Goal: Task Accomplishment & Management: Use online tool/utility

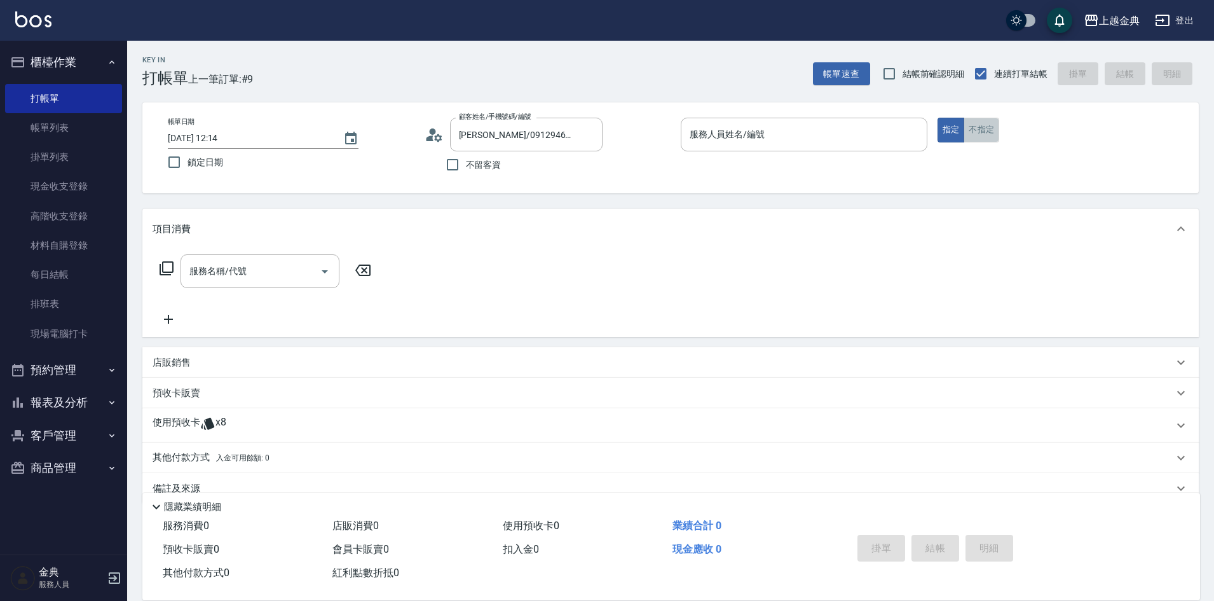
click at [979, 126] on button "不指定" at bounding box center [982, 130] width 36 height 25
click at [450, 163] on input "不留客資" at bounding box center [452, 164] width 27 height 27
checkbox input "true"
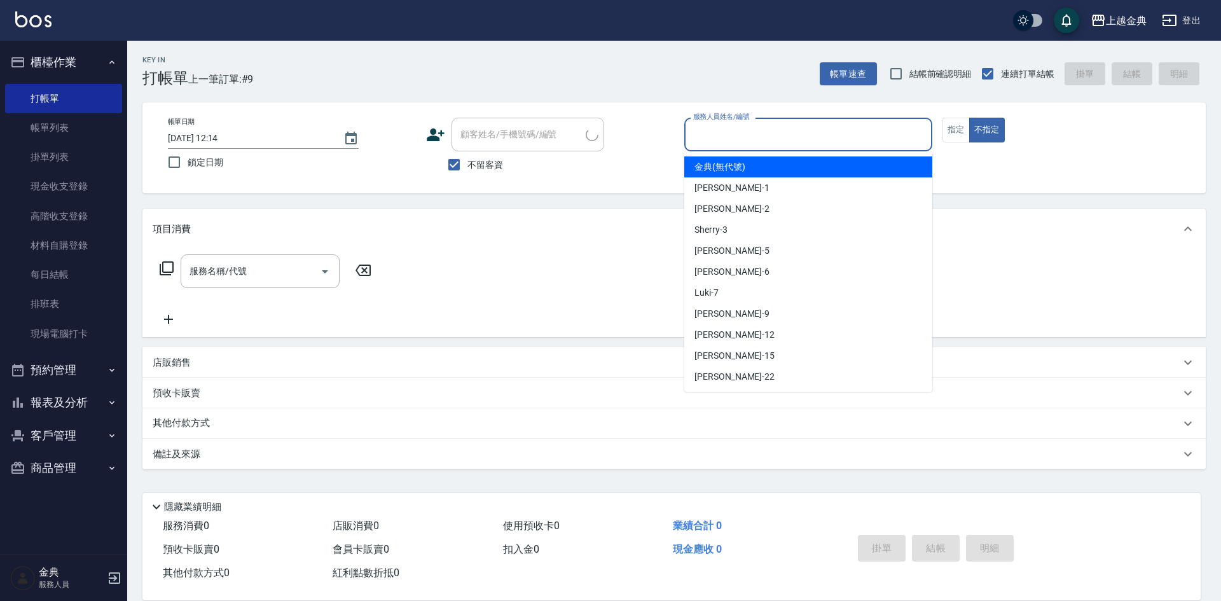
click at [769, 136] on input "服務人員姓名/編號" at bounding box center [808, 134] width 237 height 22
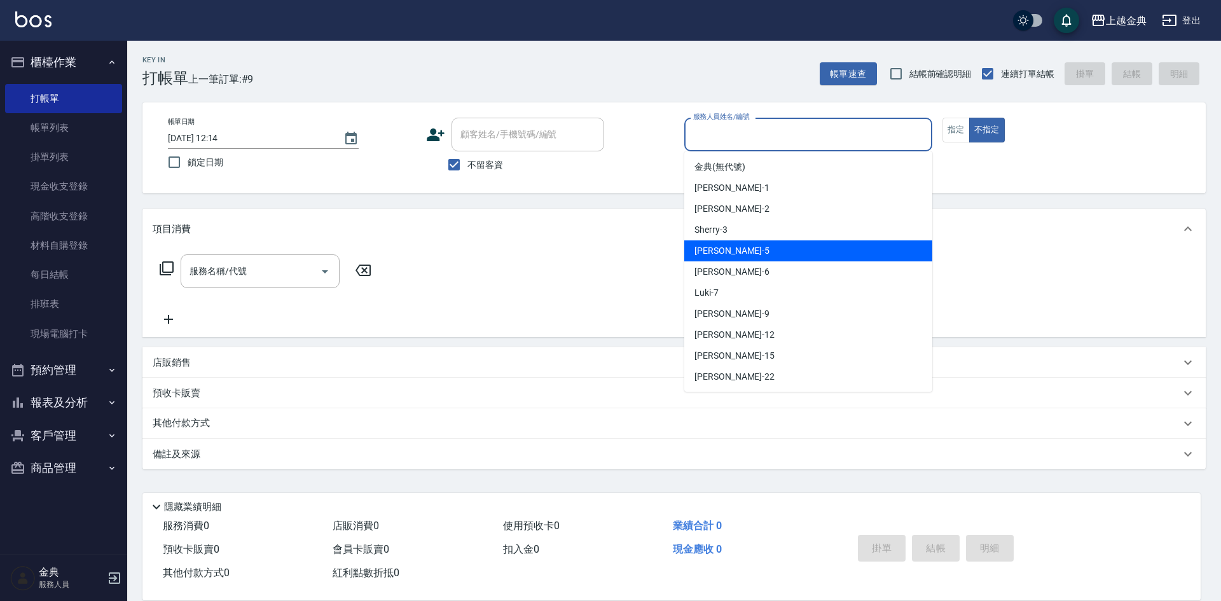
click at [743, 250] on div "[PERSON_NAME] -5" at bounding box center [808, 250] width 248 height 21
type input "[PERSON_NAME]-5"
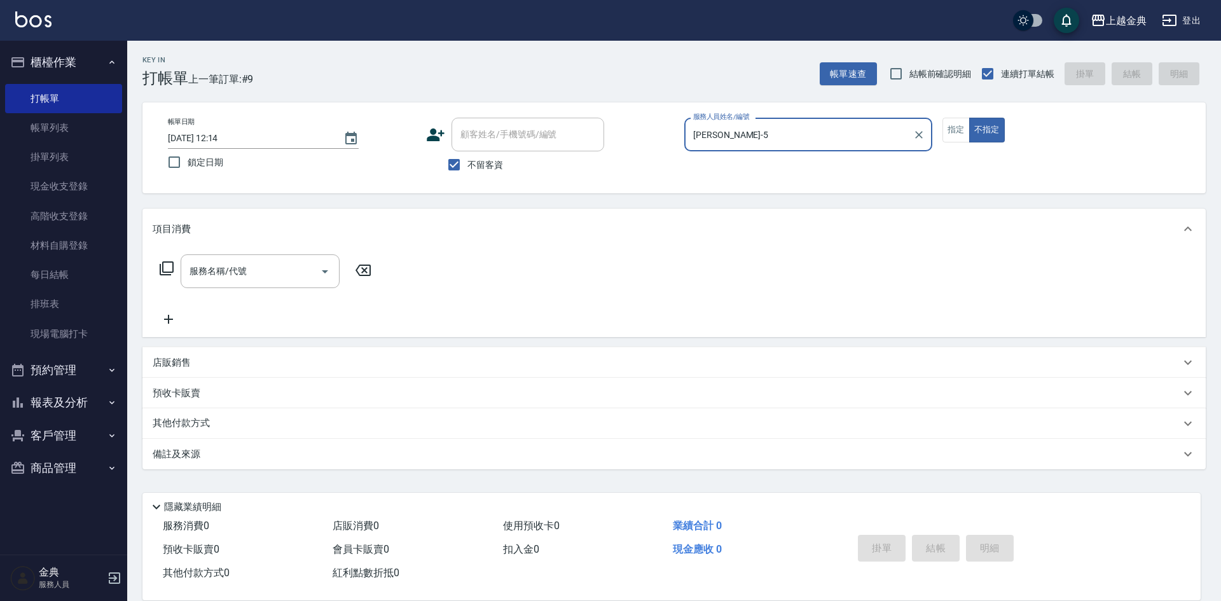
click at [163, 264] on icon at bounding box center [167, 268] width 14 height 14
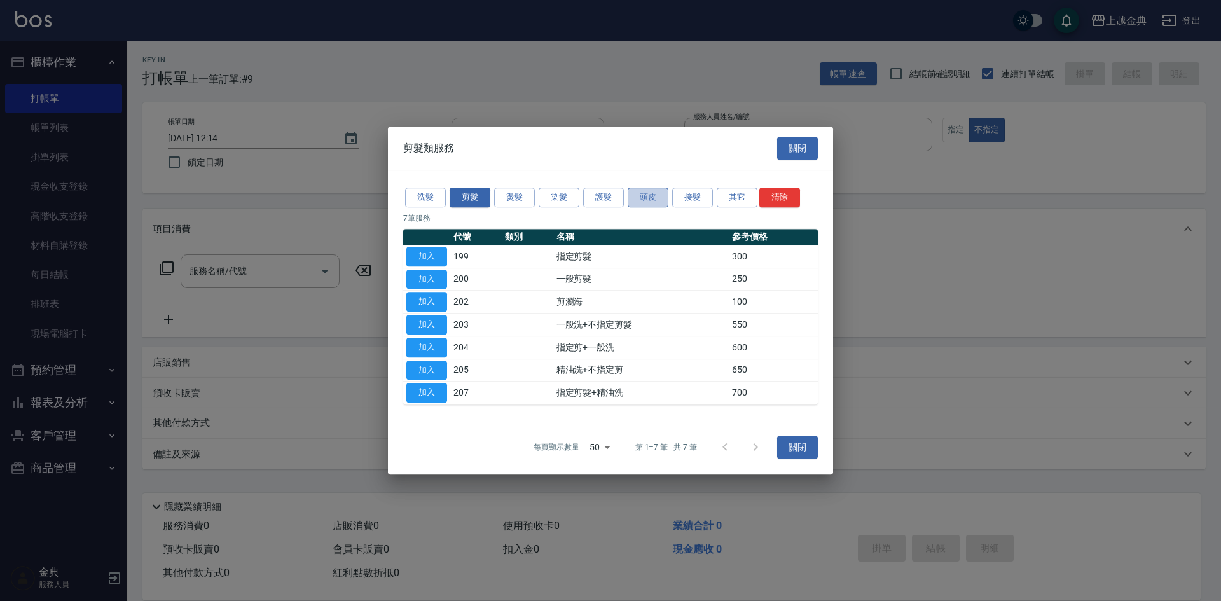
click at [648, 195] on button "頭皮" at bounding box center [648, 198] width 41 height 20
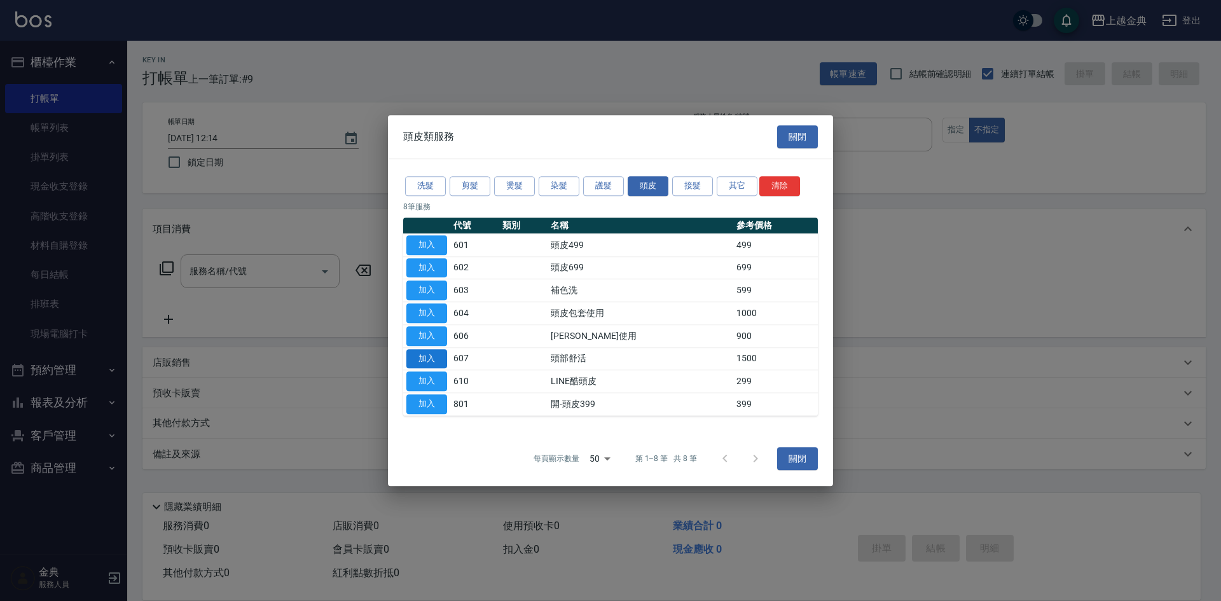
click at [440, 359] on button "加入" at bounding box center [426, 359] width 41 height 20
type input "頭部舒活(607)"
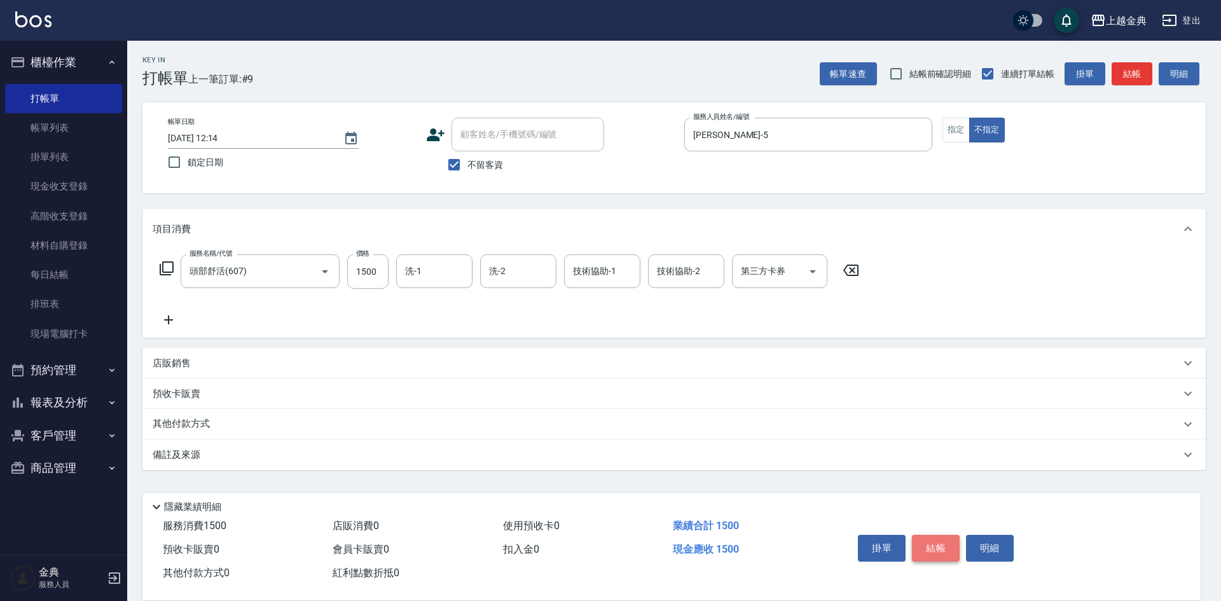
click at [933, 538] on button "結帳" at bounding box center [936, 548] width 48 height 27
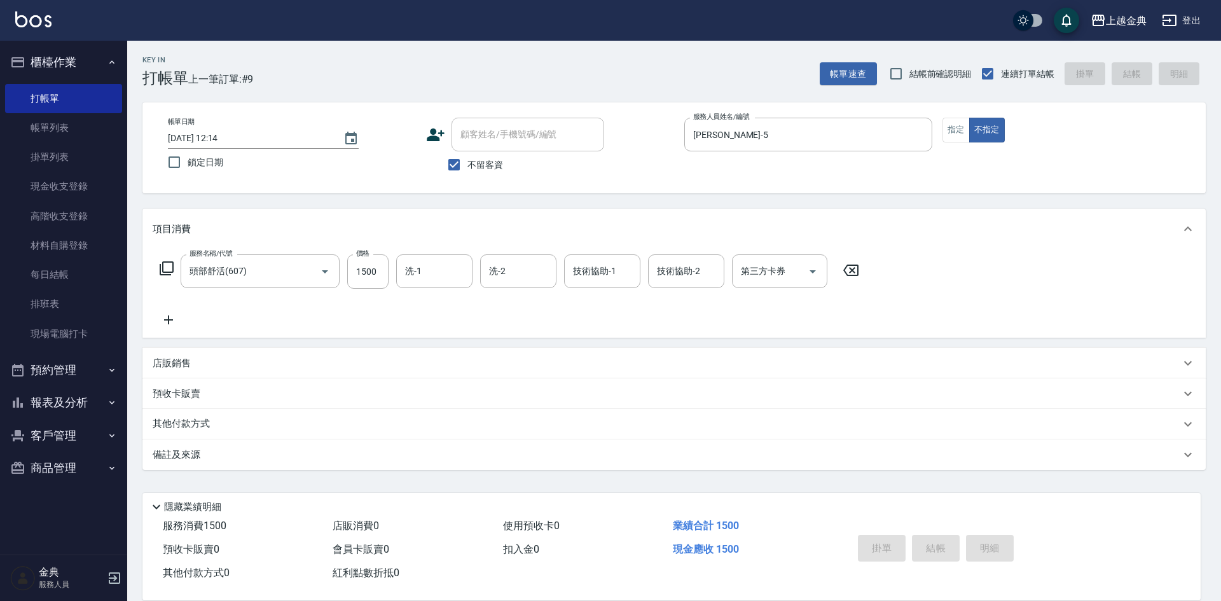
type input "[DATE] 13:25"
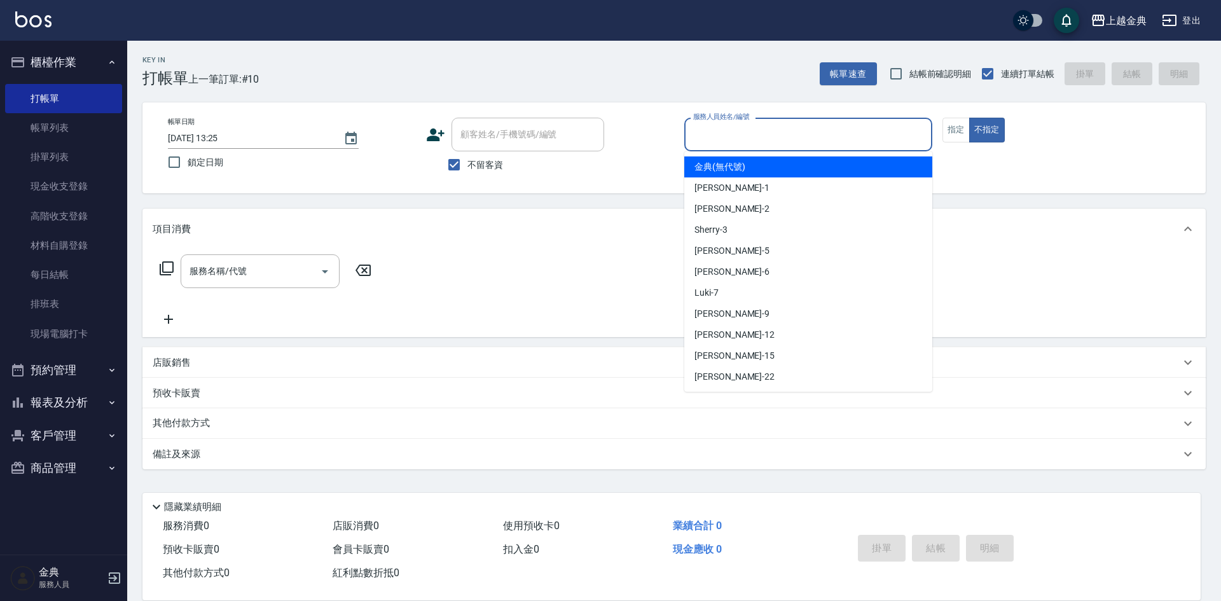
click at [764, 134] on input "服務人員姓名/編號" at bounding box center [808, 134] width 237 height 22
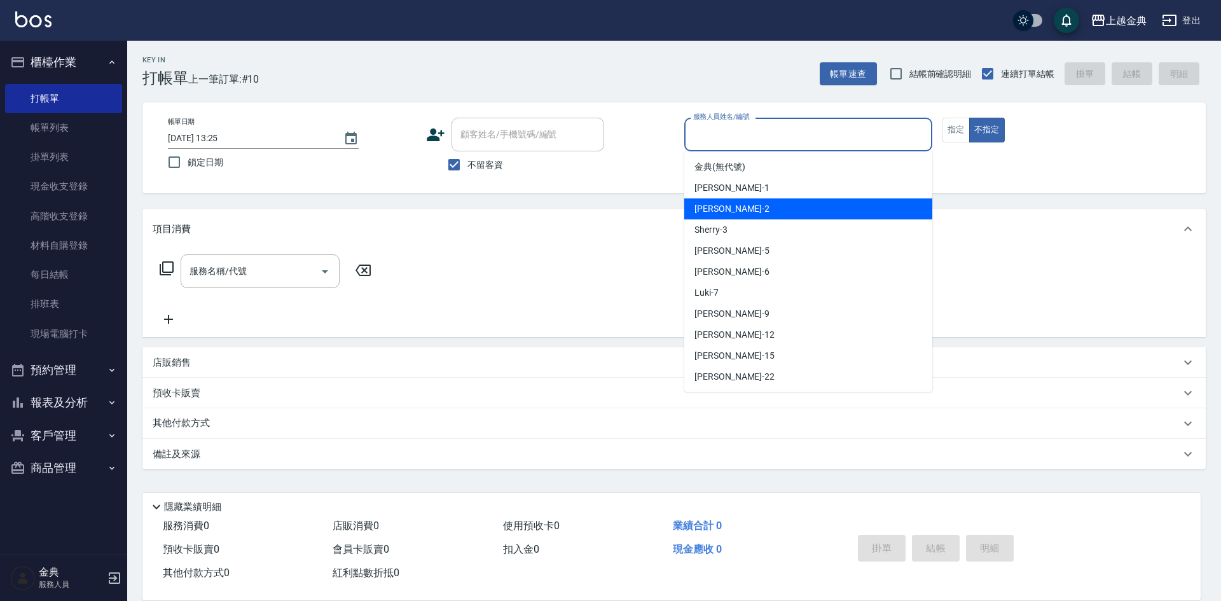
click at [765, 206] on div "Cindy -2" at bounding box center [808, 208] width 248 height 21
type input "Cindy-2"
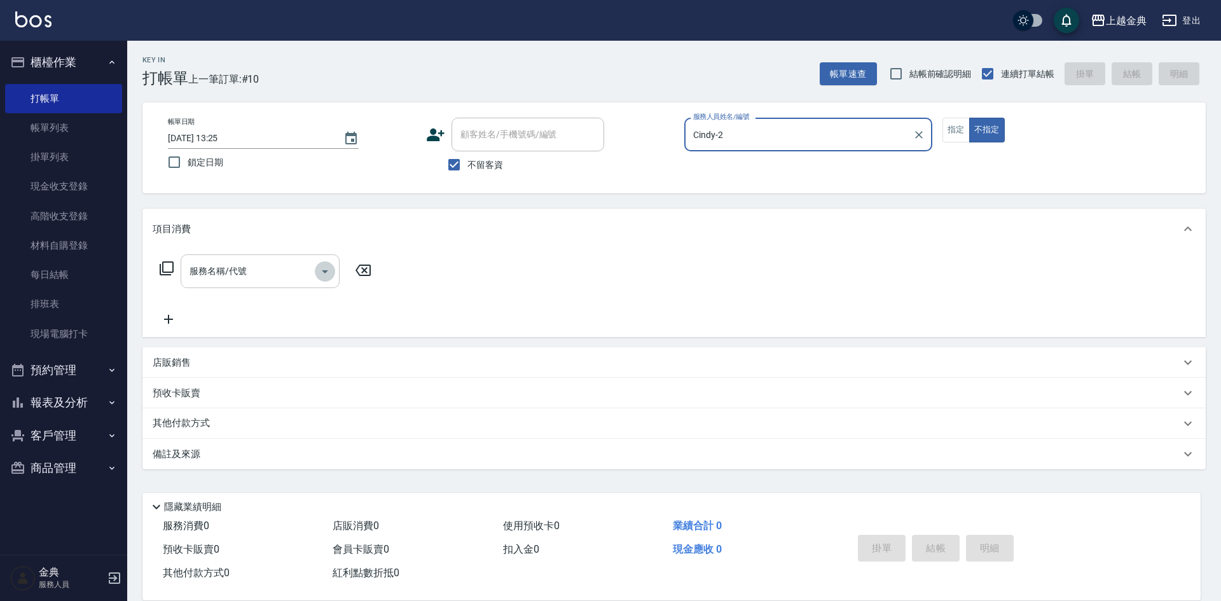
click at [326, 268] on icon "Open" at bounding box center [324, 271] width 15 height 15
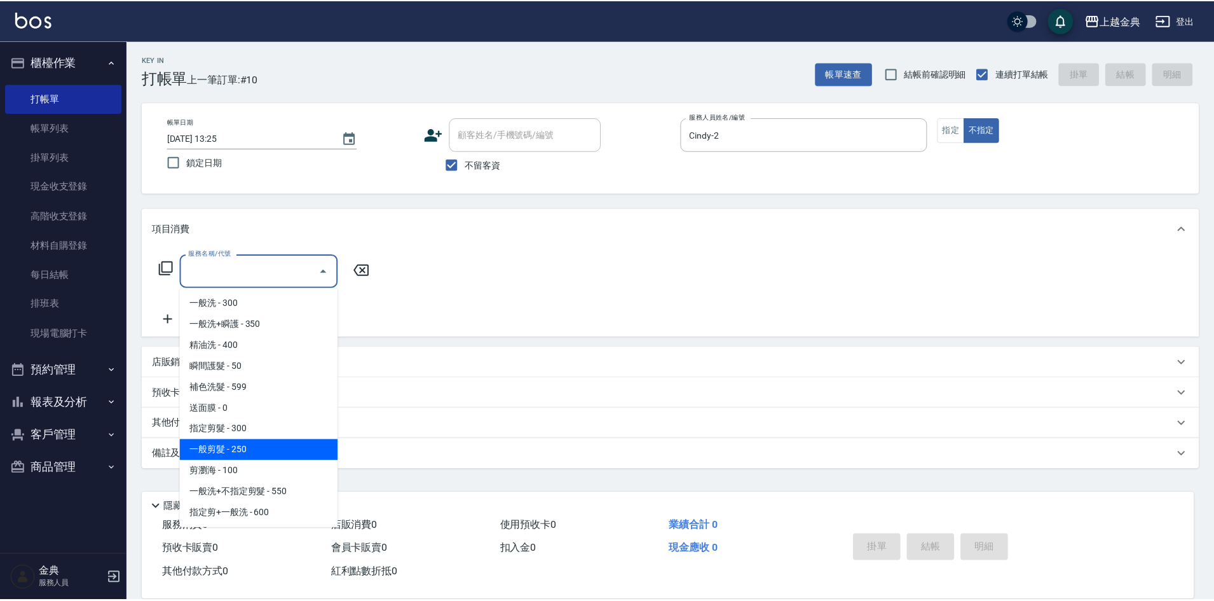
scroll to position [64, 0]
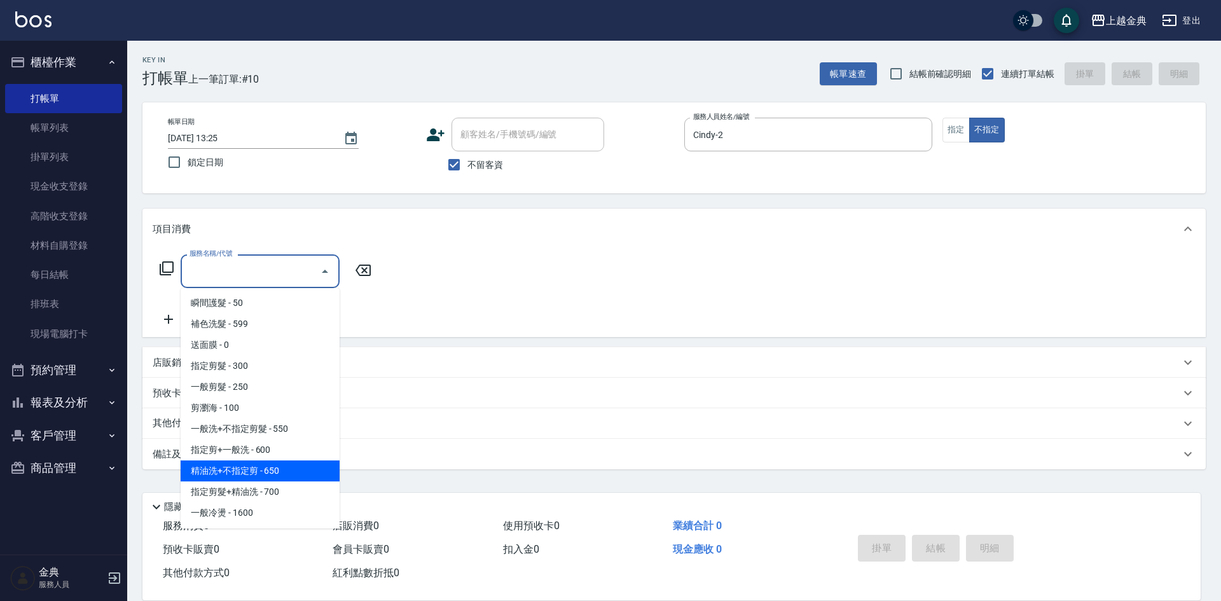
click at [305, 476] on span "精油洗+不指定剪 - 650" at bounding box center [260, 470] width 159 height 21
type input "精油洗+不指定剪(205)"
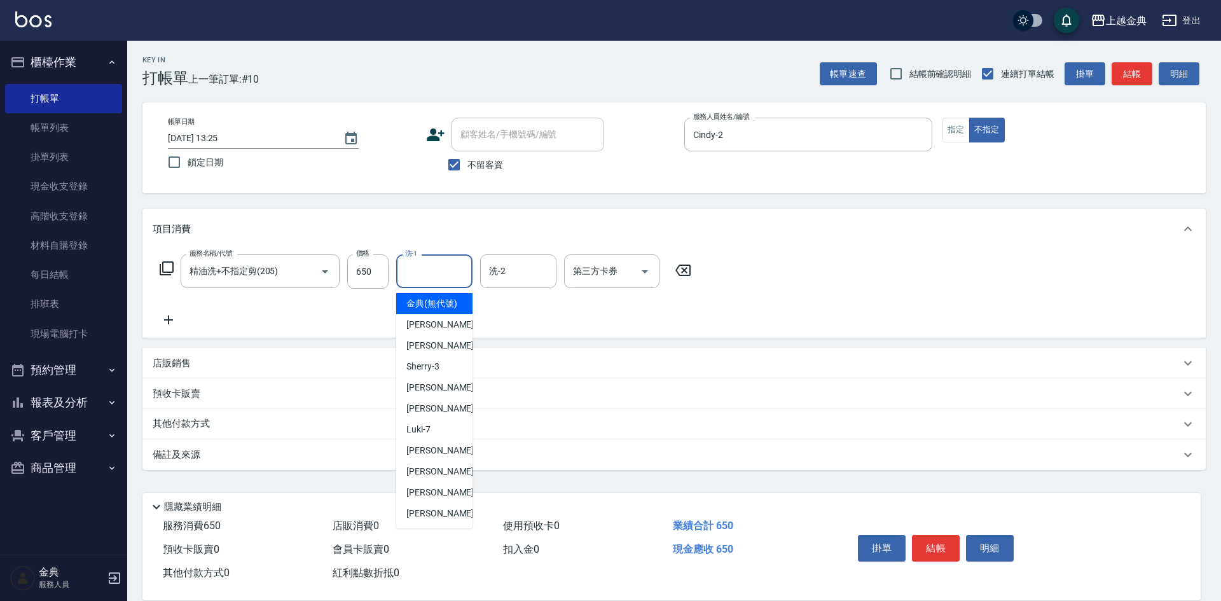
click at [452, 273] on input "洗-1" at bounding box center [434, 271] width 65 height 22
click at [443, 499] on span "[PERSON_NAME] -15" at bounding box center [446, 492] width 80 height 13
type input "[PERSON_NAME]-15"
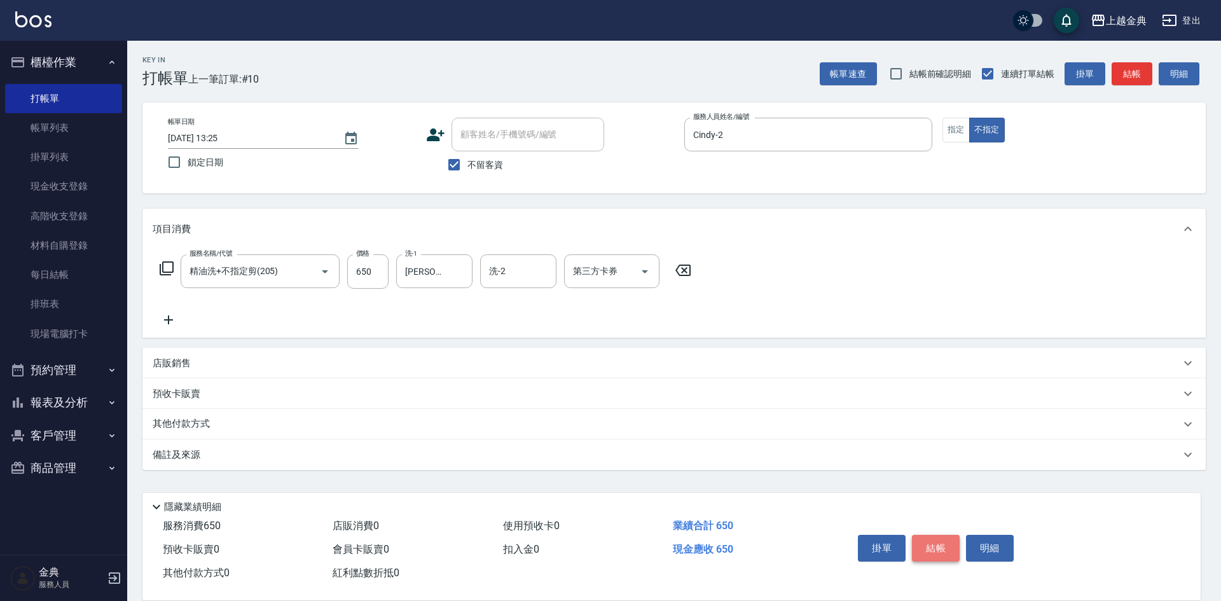
click at [927, 535] on button "結帳" at bounding box center [936, 548] width 48 height 27
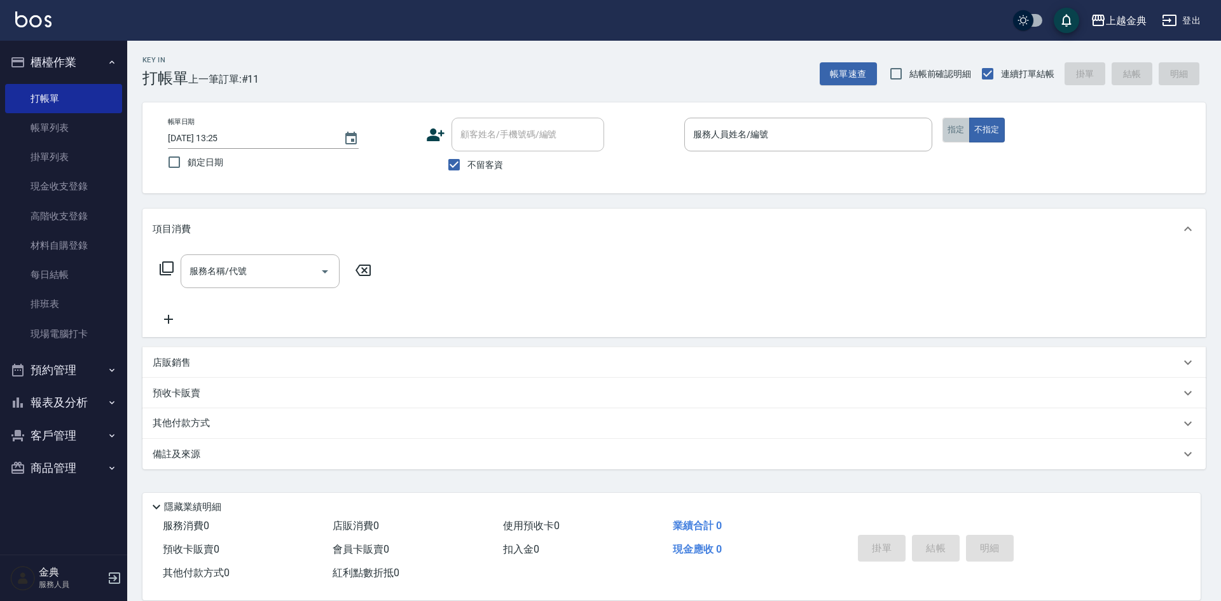
click at [959, 132] on button "指定" at bounding box center [955, 130] width 27 height 25
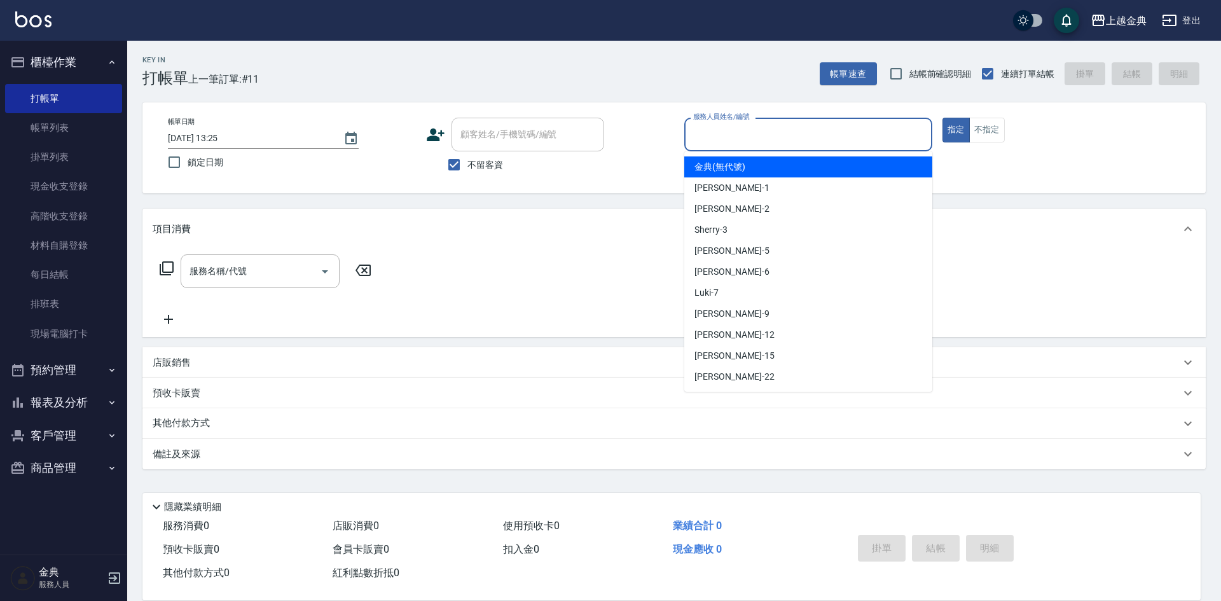
click at [809, 133] on input "服務人員姓名/編號" at bounding box center [808, 134] width 237 height 22
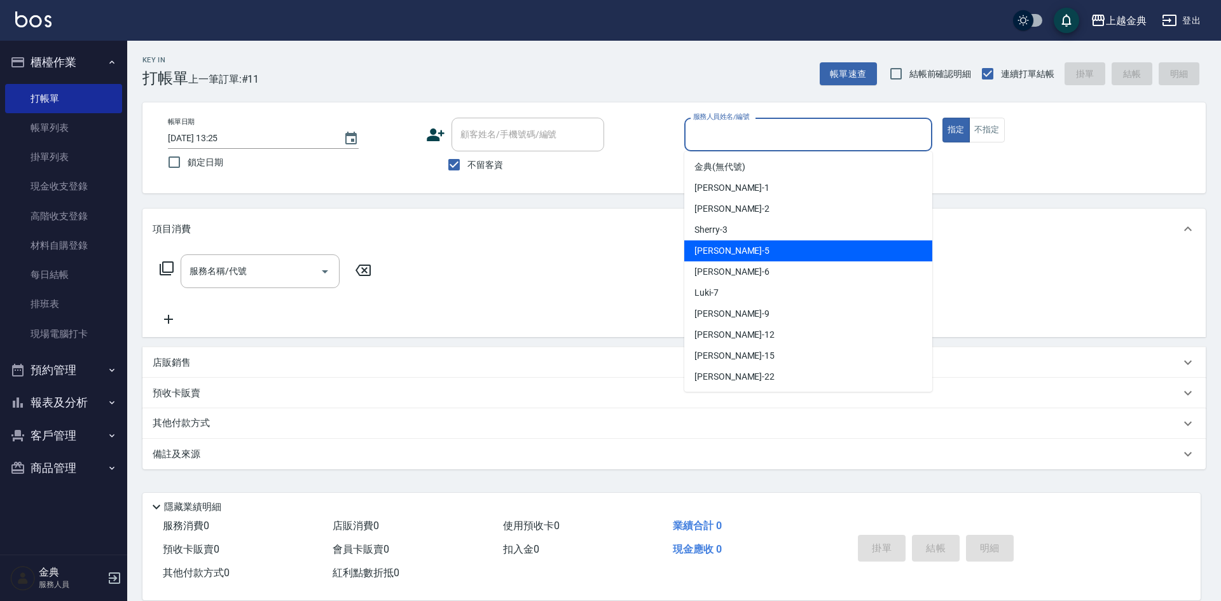
click at [769, 244] on div "[PERSON_NAME] -5" at bounding box center [808, 250] width 248 height 21
type input "[PERSON_NAME]-5"
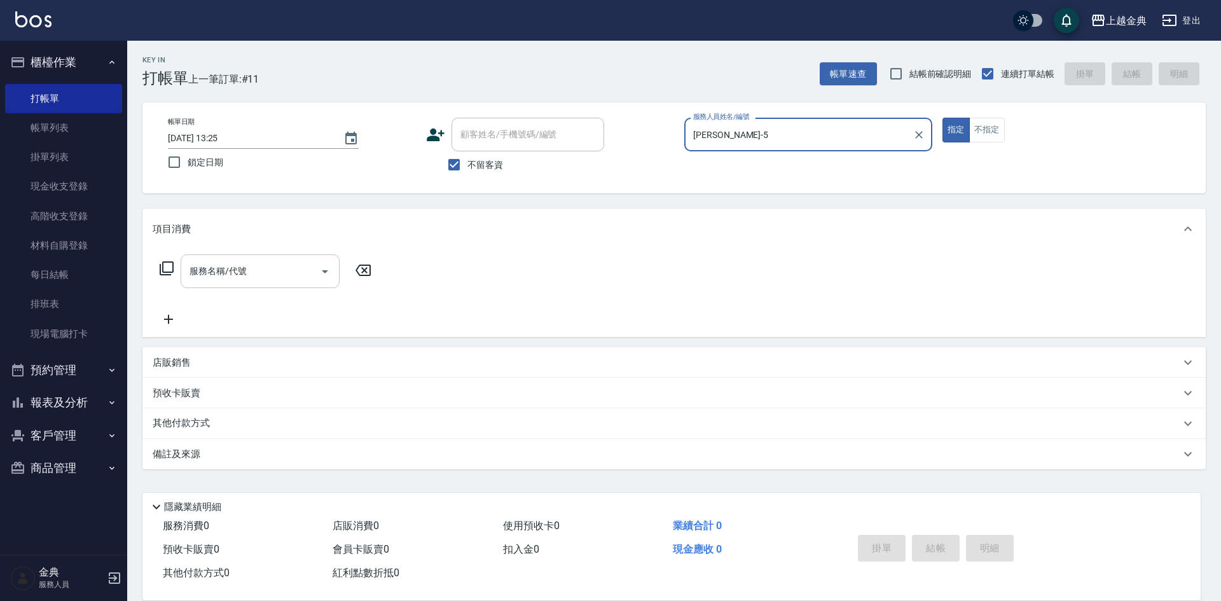
click at [327, 274] on icon "Open" at bounding box center [324, 271] width 15 height 15
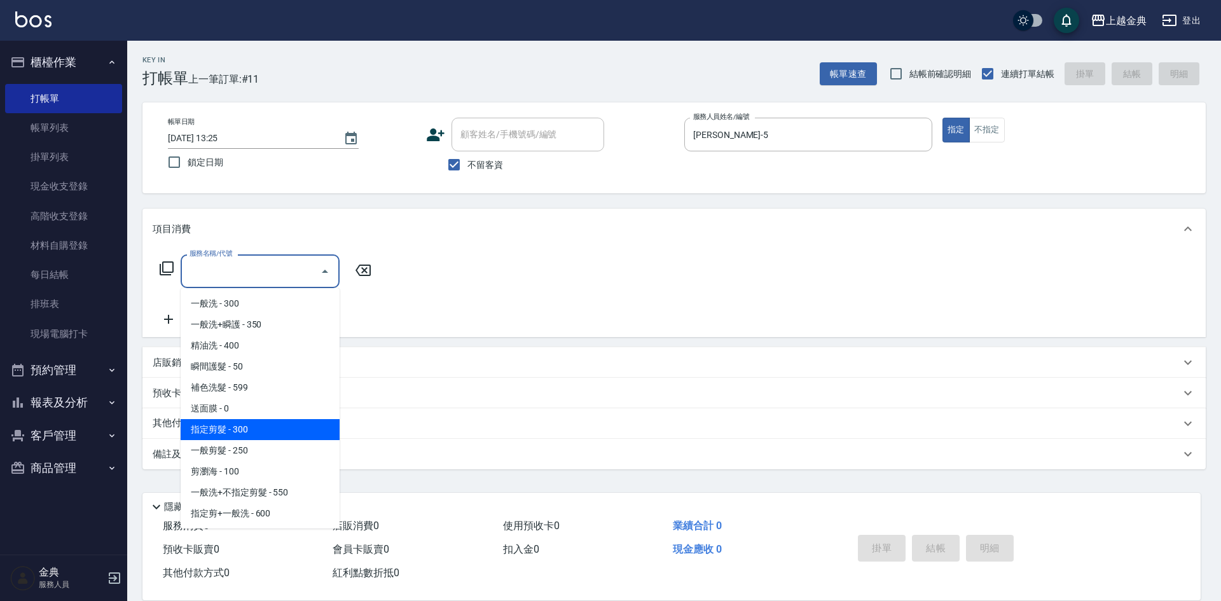
click at [283, 422] on span "指定剪髮 - 300" at bounding box center [260, 429] width 159 height 21
type input "指定剪髮(199)"
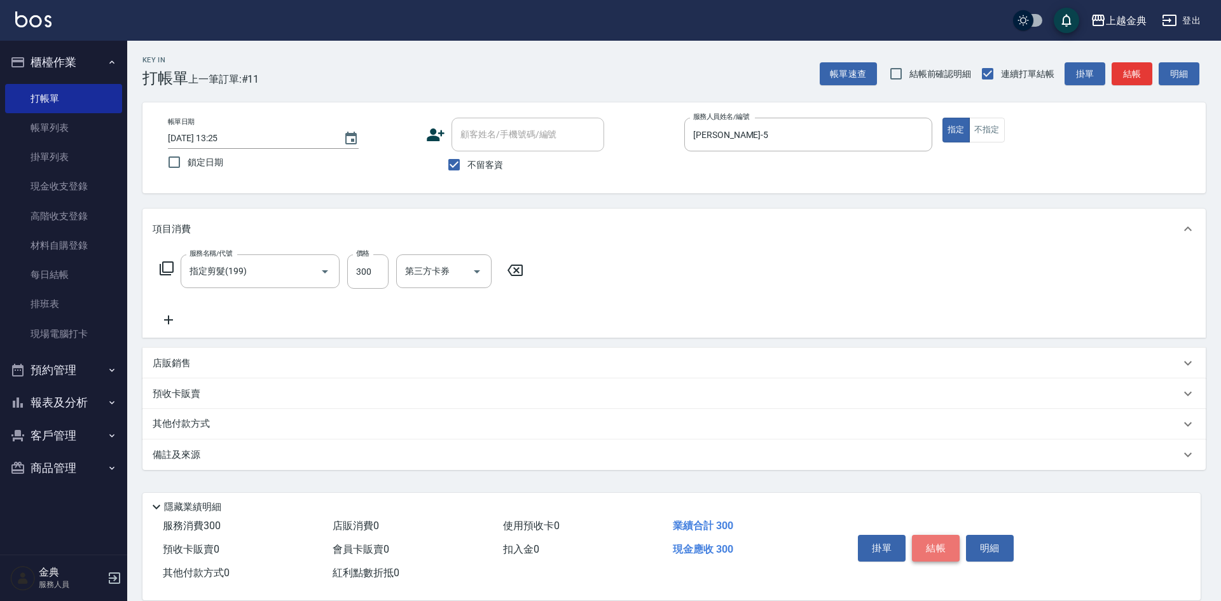
click at [931, 541] on button "結帳" at bounding box center [936, 548] width 48 height 27
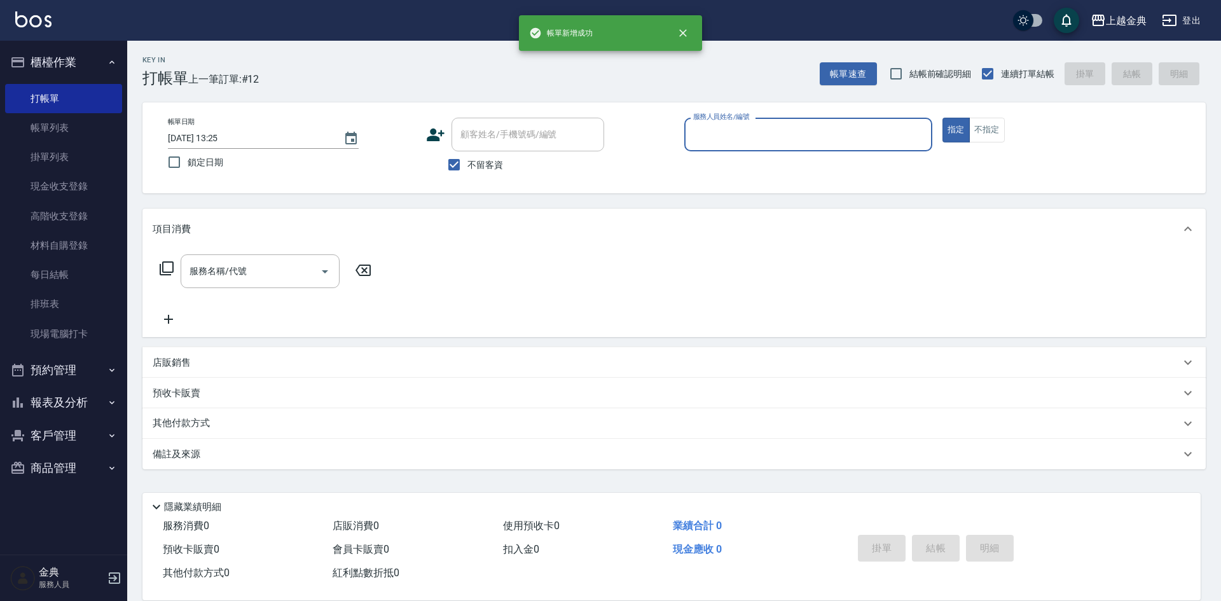
click at [880, 136] on input "服務人員姓名/編號" at bounding box center [808, 134] width 237 height 22
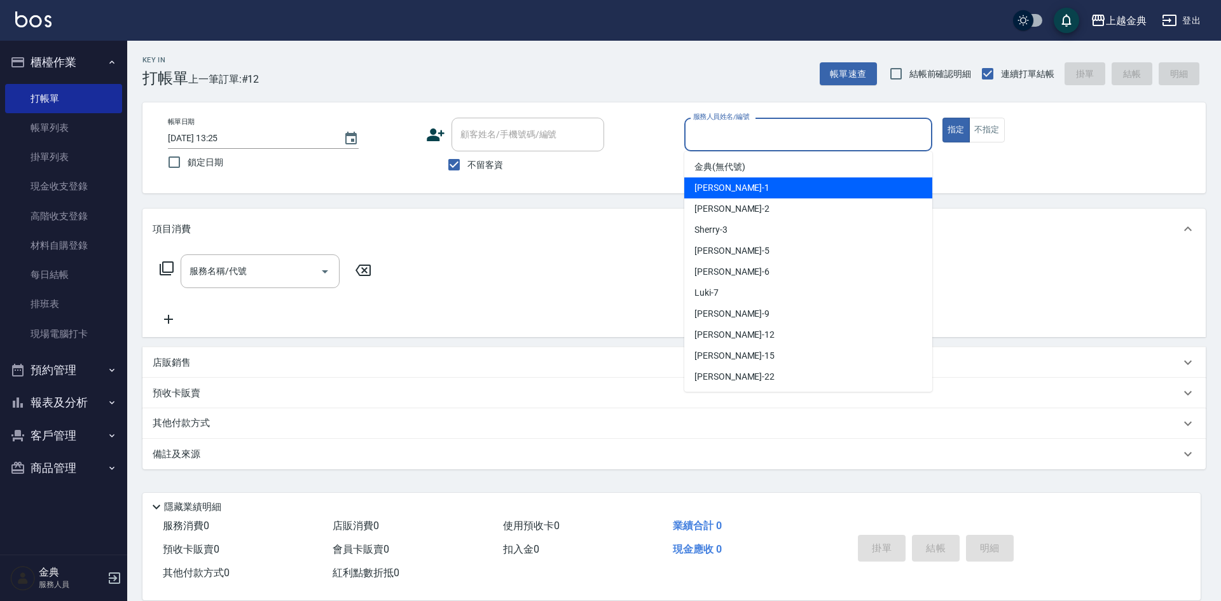
click at [847, 181] on div "Emma -1" at bounding box center [808, 187] width 248 height 21
type input "Emma-1"
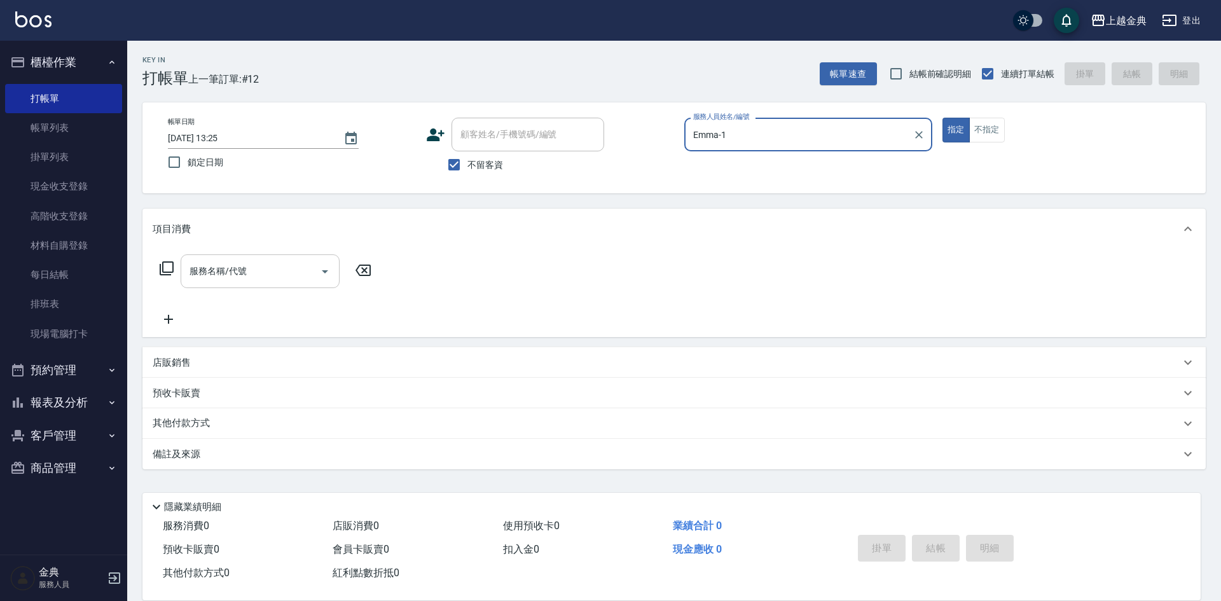
click at [324, 270] on icon "Open" at bounding box center [324, 271] width 15 height 15
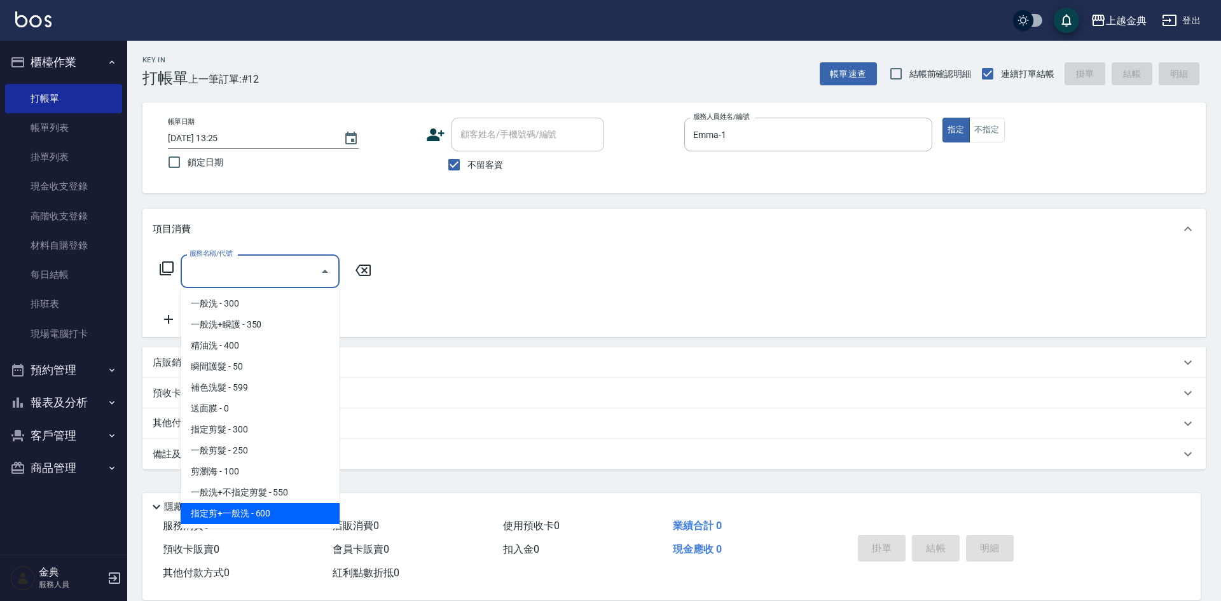
click at [265, 509] on span "指定剪+一般洗 - 600" at bounding box center [260, 513] width 159 height 21
type input "指定剪+一般洗(204)"
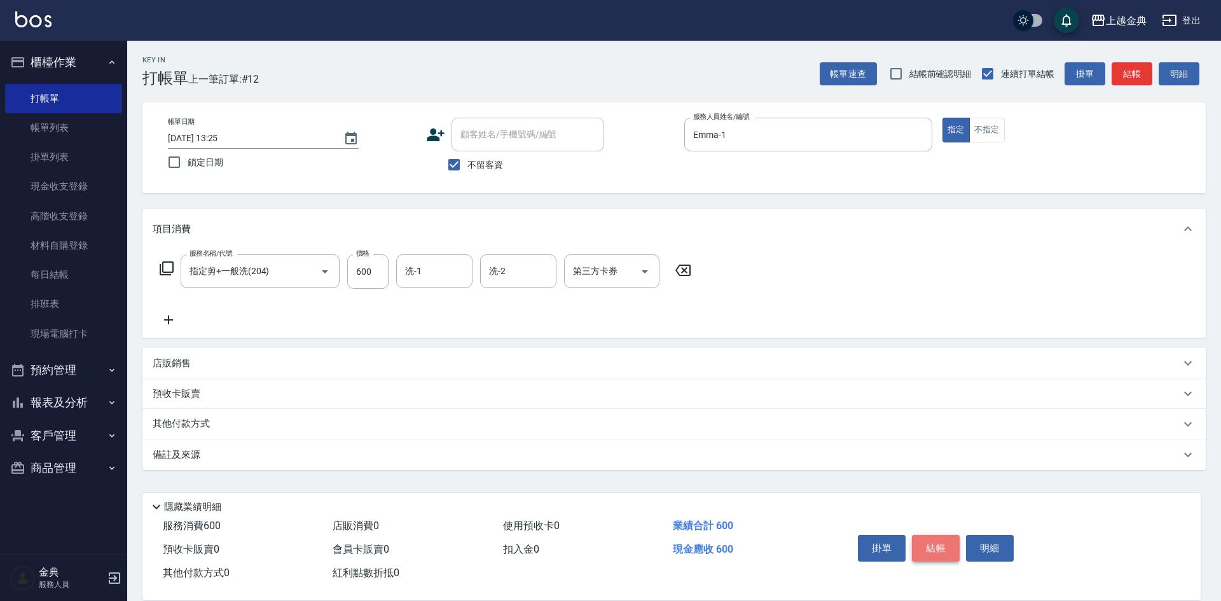
click at [930, 539] on button "結帳" at bounding box center [936, 548] width 48 height 27
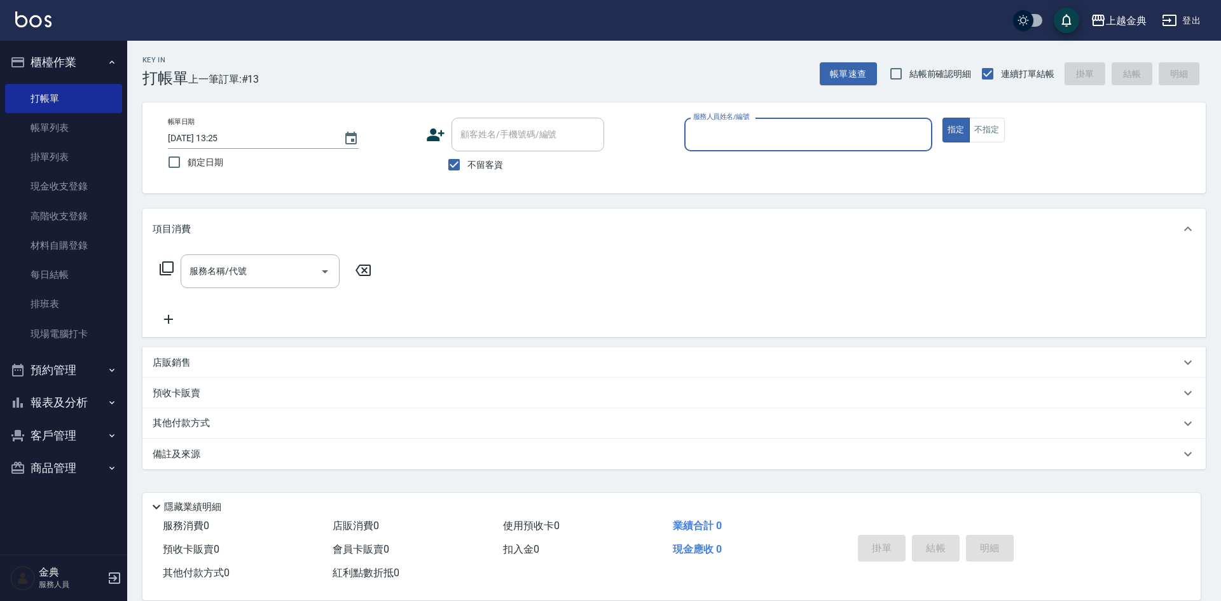
click at [889, 139] on input "服務人員姓名/編號" at bounding box center [808, 134] width 237 height 22
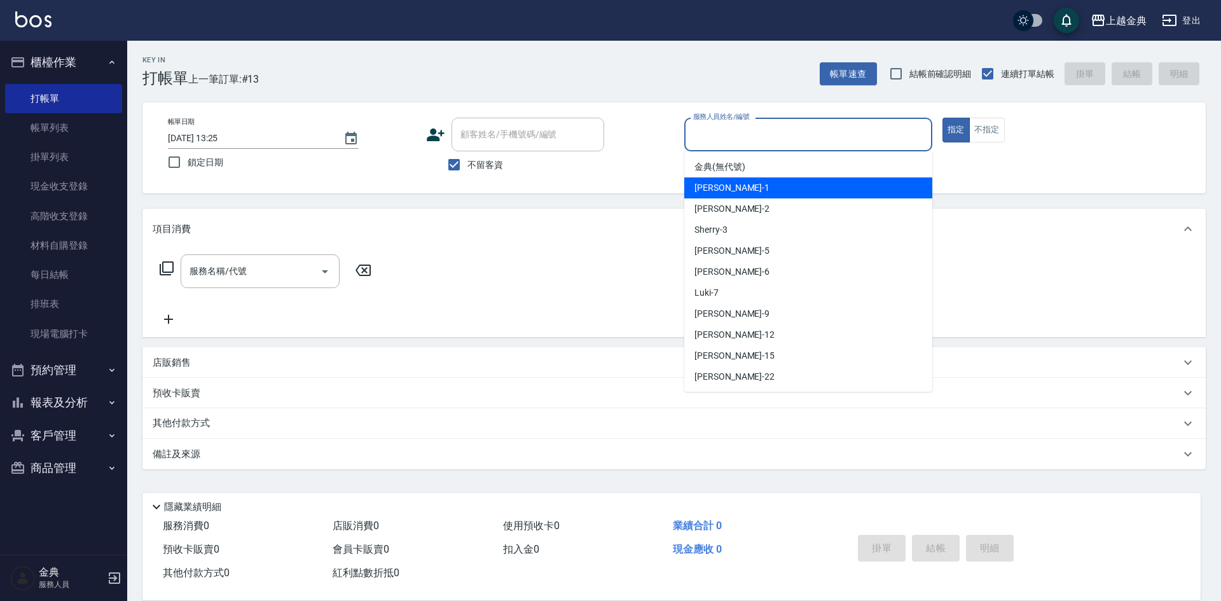
click at [833, 191] on div "Emma -1" at bounding box center [808, 187] width 248 height 21
type input "Emma-1"
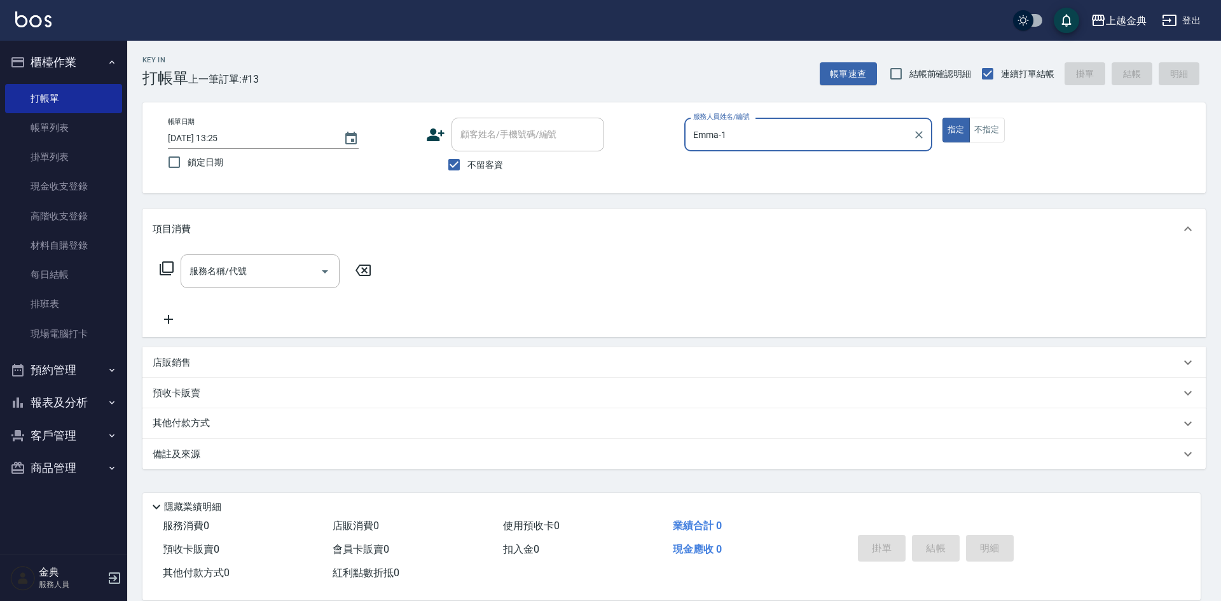
click at [170, 266] on icon at bounding box center [166, 268] width 15 height 15
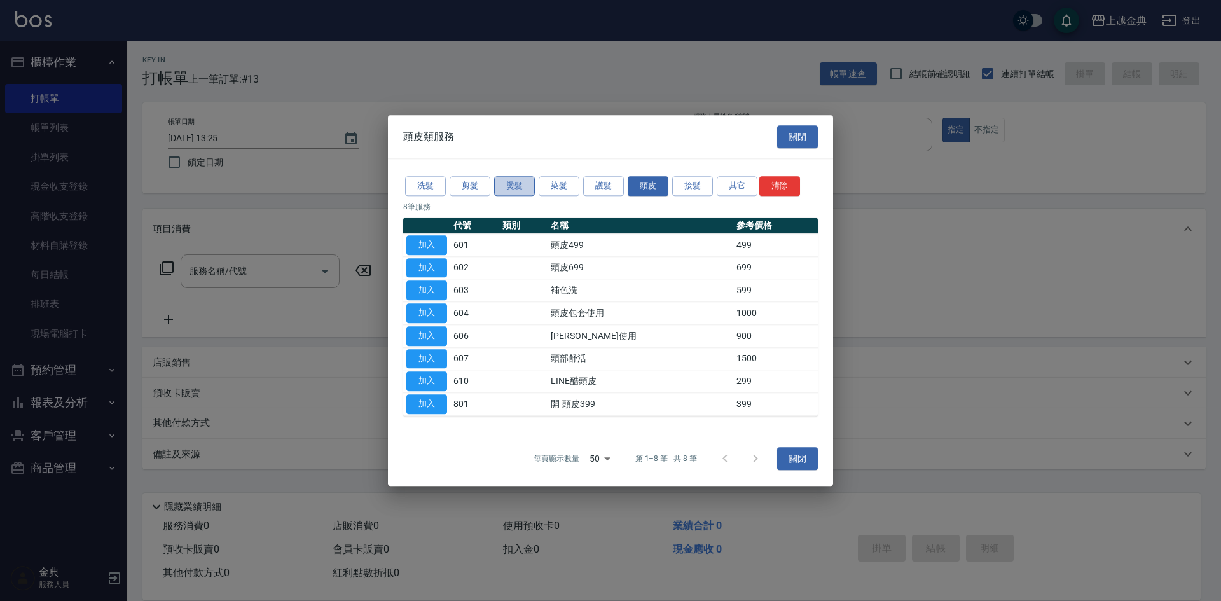
click at [514, 184] on button "燙髮" at bounding box center [514, 186] width 41 height 20
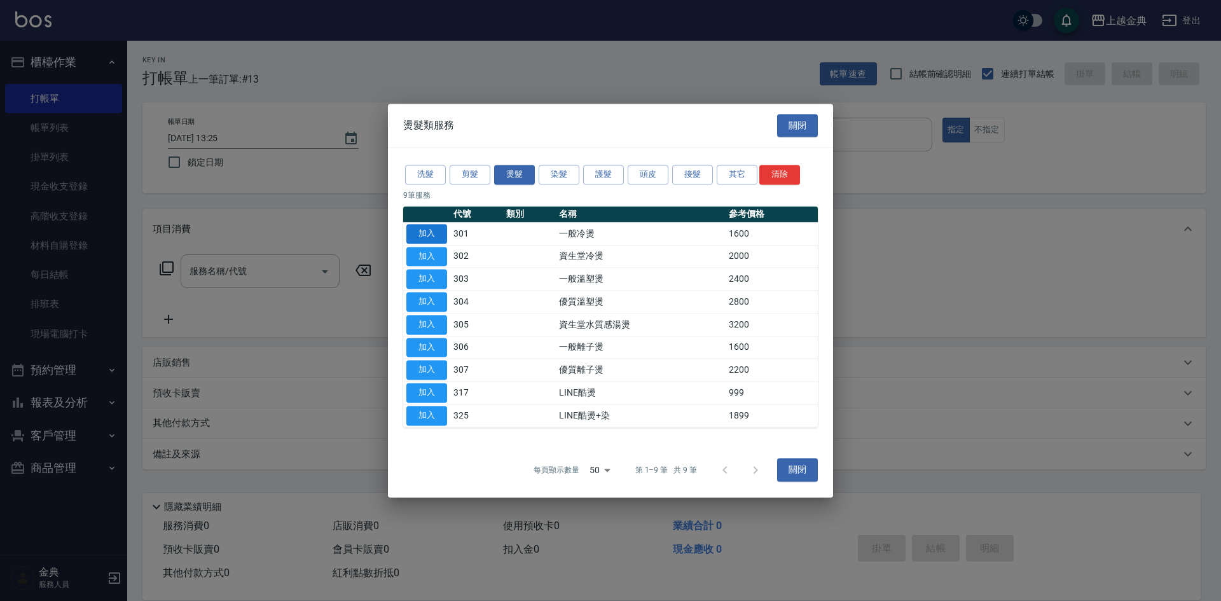
click at [430, 229] on button "加入" at bounding box center [426, 234] width 41 height 20
type input "一般冷燙(301)"
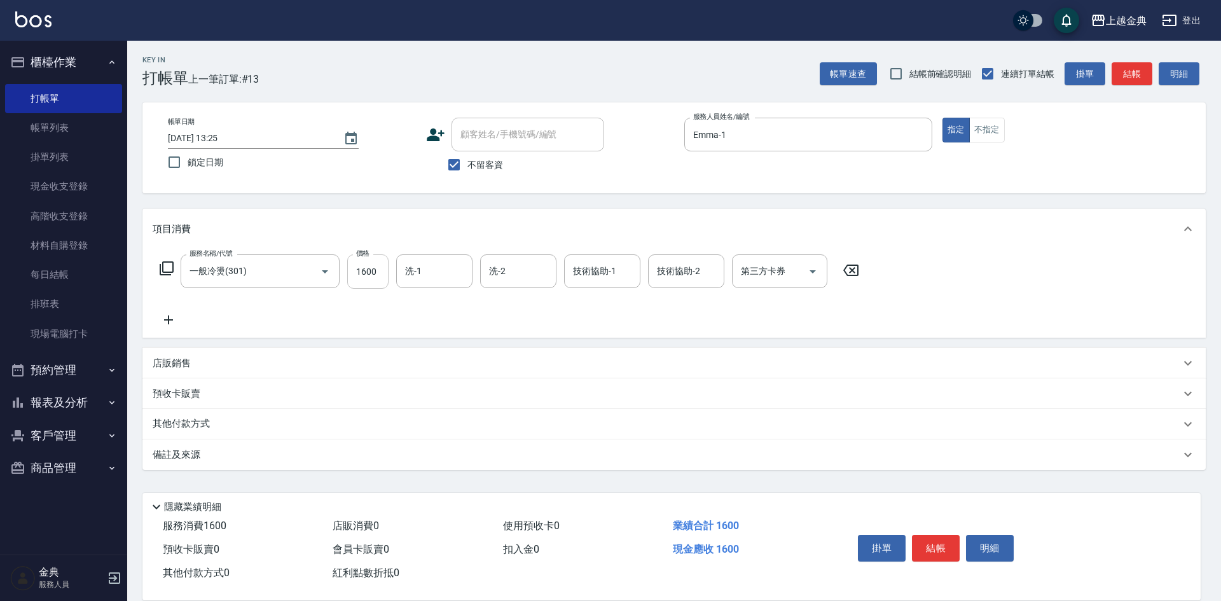
click at [376, 272] on input "1600" at bounding box center [367, 271] width 41 height 34
type input "1500"
click at [450, 267] on input "洗-1" at bounding box center [434, 271] width 65 height 22
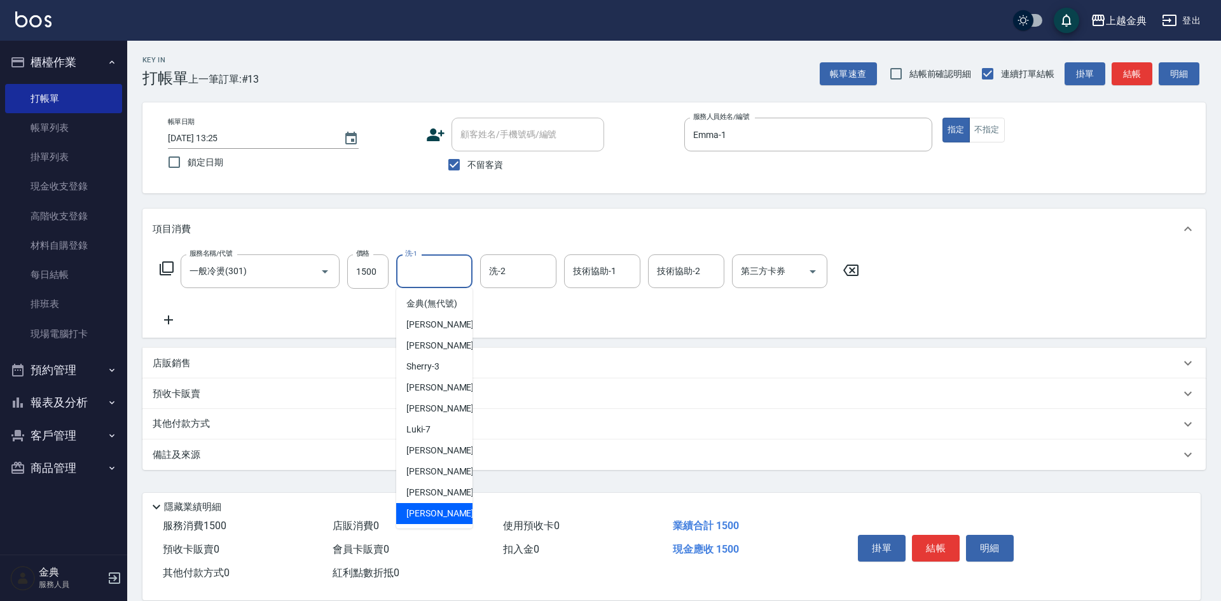
click at [437, 524] on div "[PERSON_NAME] -22" at bounding box center [434, 513] width 76 height 21
type input "[PERSON_NAME]-22"
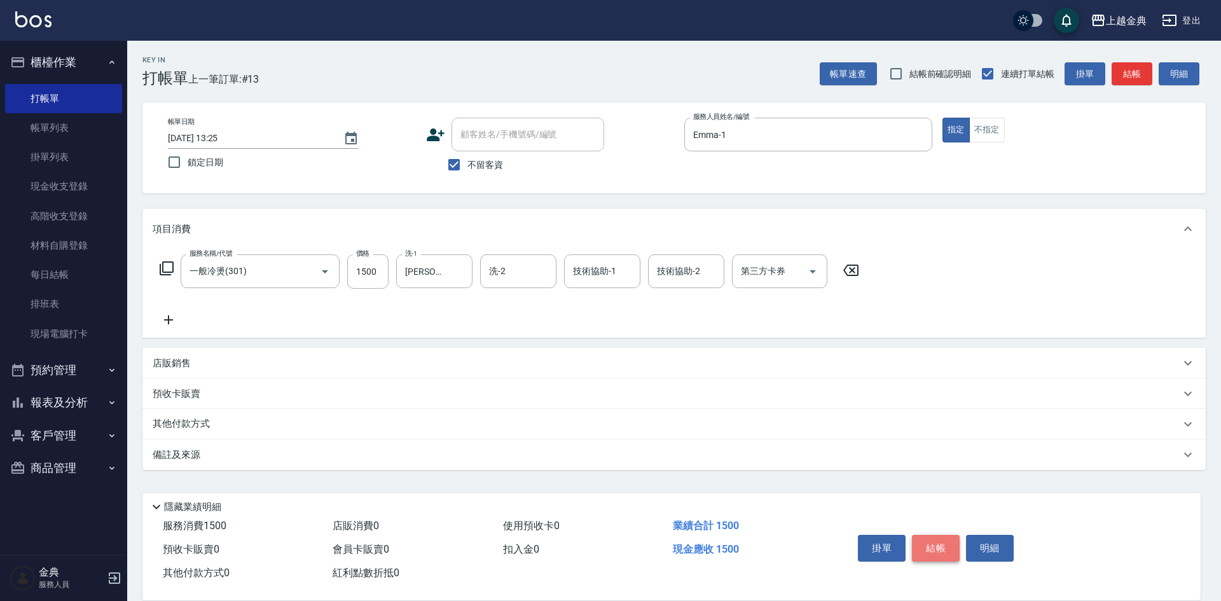
click at [916, 543] on button "結帳" at bounding box center [936, 548] width 48 height 27
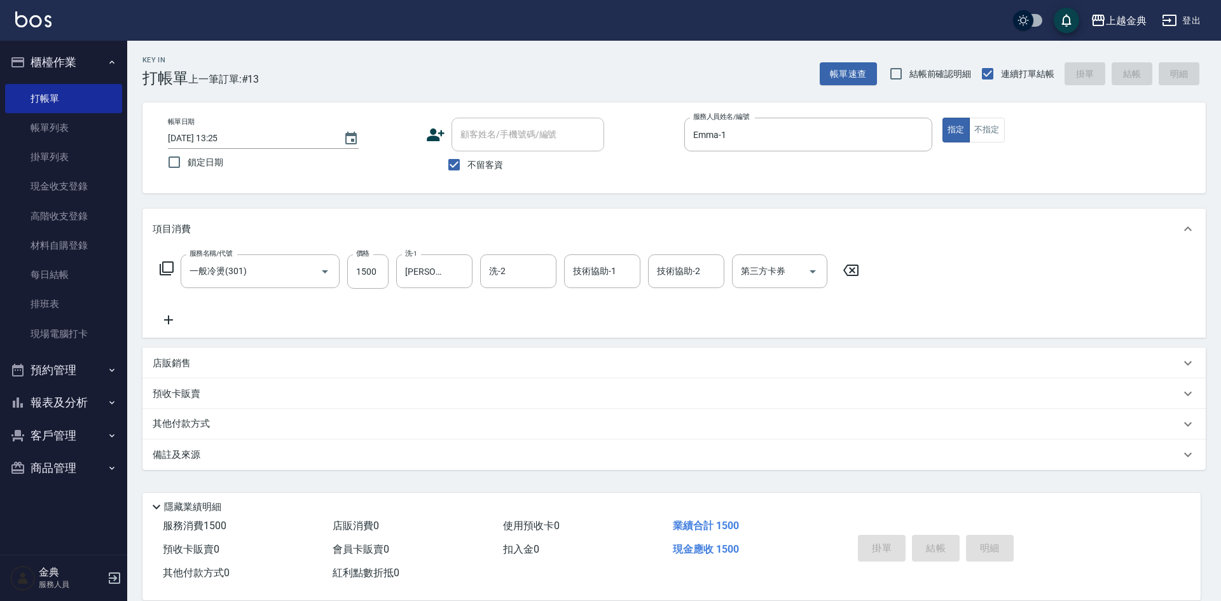
type input "[DATE] 13:26"
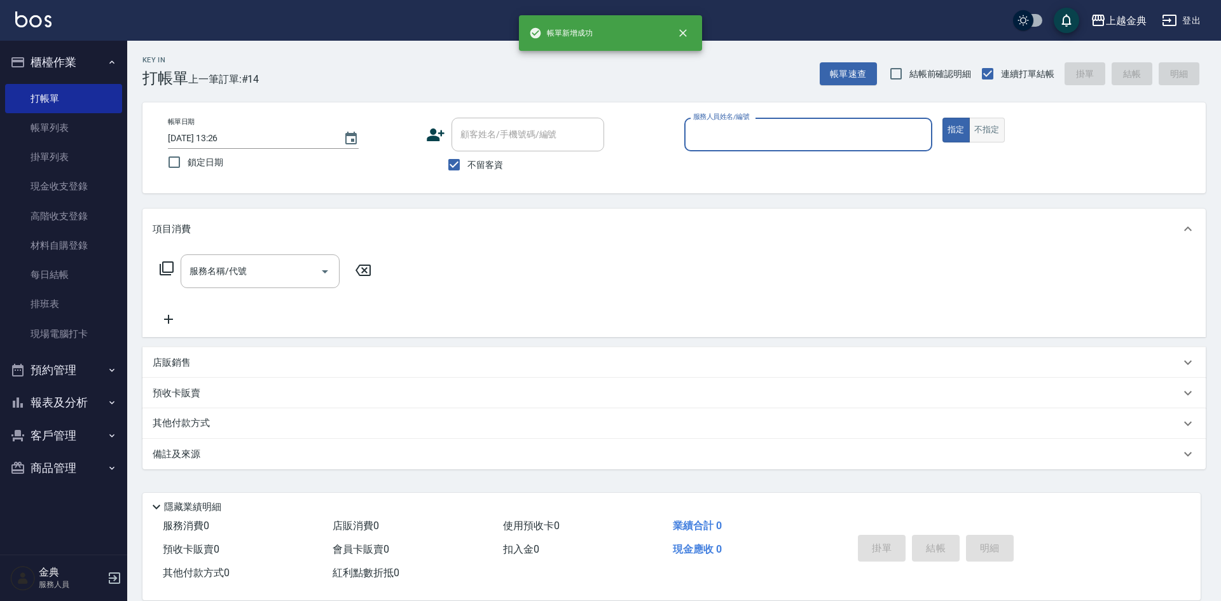
click at [979, 128] on button "不指定" at bounding box center [987, 130] width 36 height 25
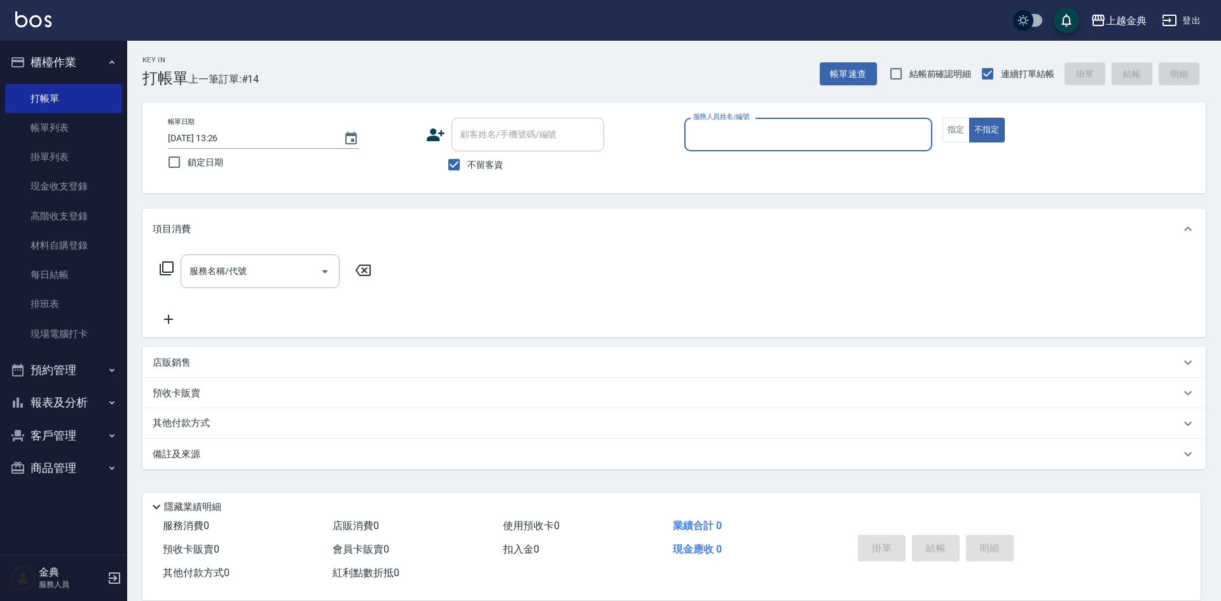
click at [819, 134] on input "服務人員姓名/編號" at bounding box center [808, 134] width 237 height 22
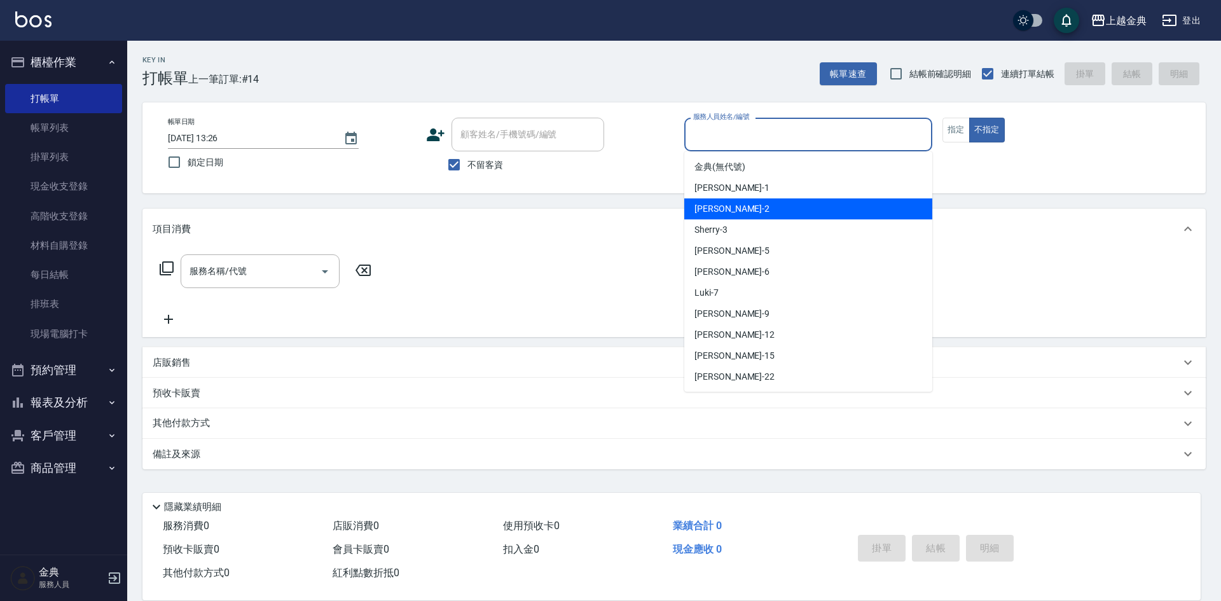
click at [781, 209] on div "Cindy -2" at bounding box center [808, 208] width 248 height 21
type input "Cindy-2"
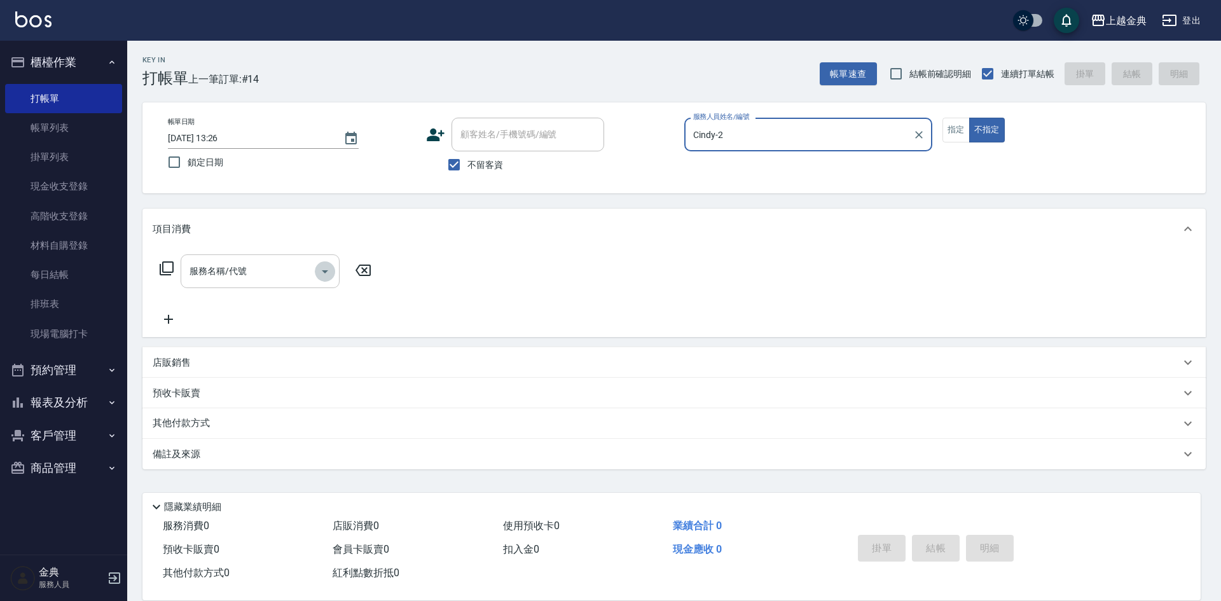
click at [322, 268] on icon "Open" at bounding box center [324, 271] width 15 height 15
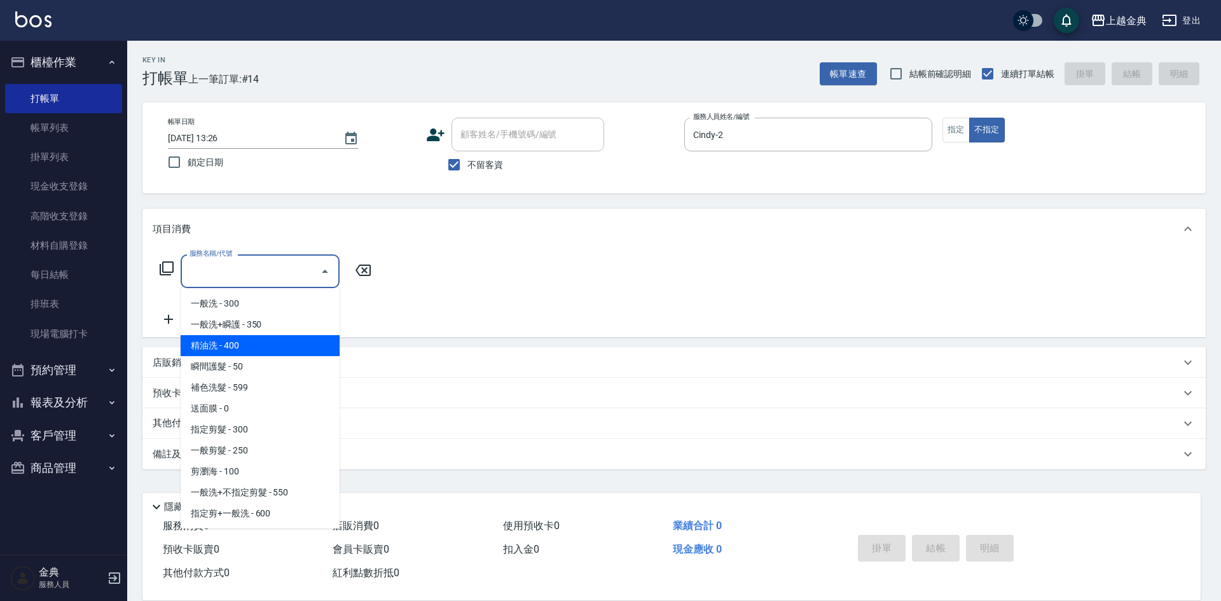
click at [281, 341] on span "精油洗 - 400" at bounding box center [260, 345] width 159 height 21
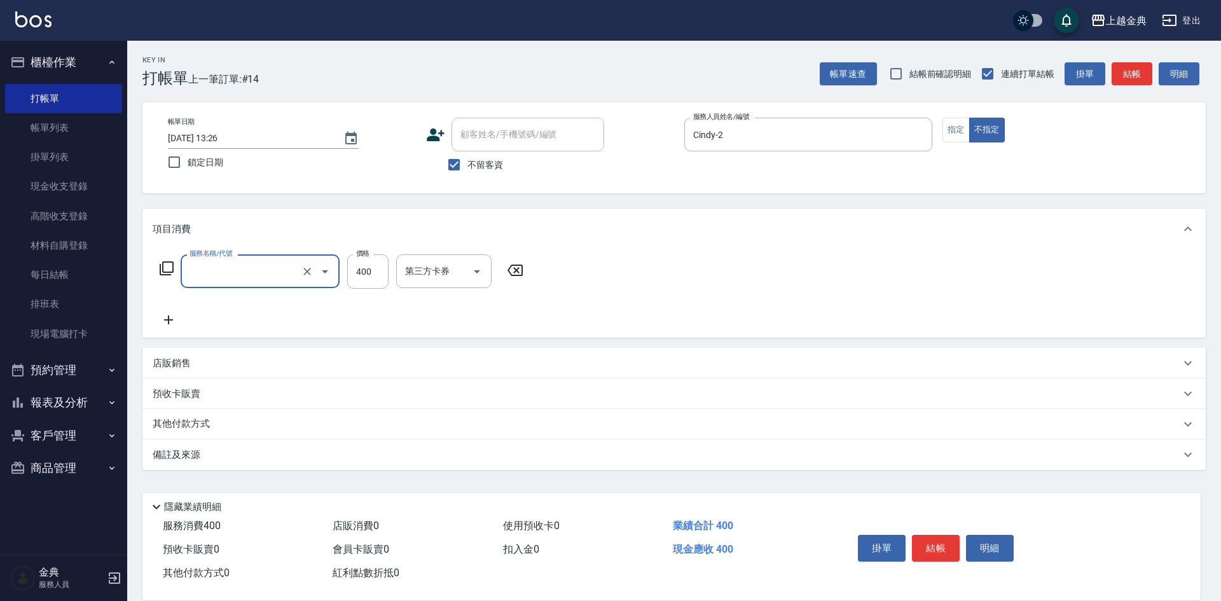
type input "精油洗(102)"
click at [375, 273] on input "400" at bounding box center [367, 271] width 41 height 34
type input "500"
click at [925, 537] on button "結帳" at bounding box center [936, 548] width 48 height 27
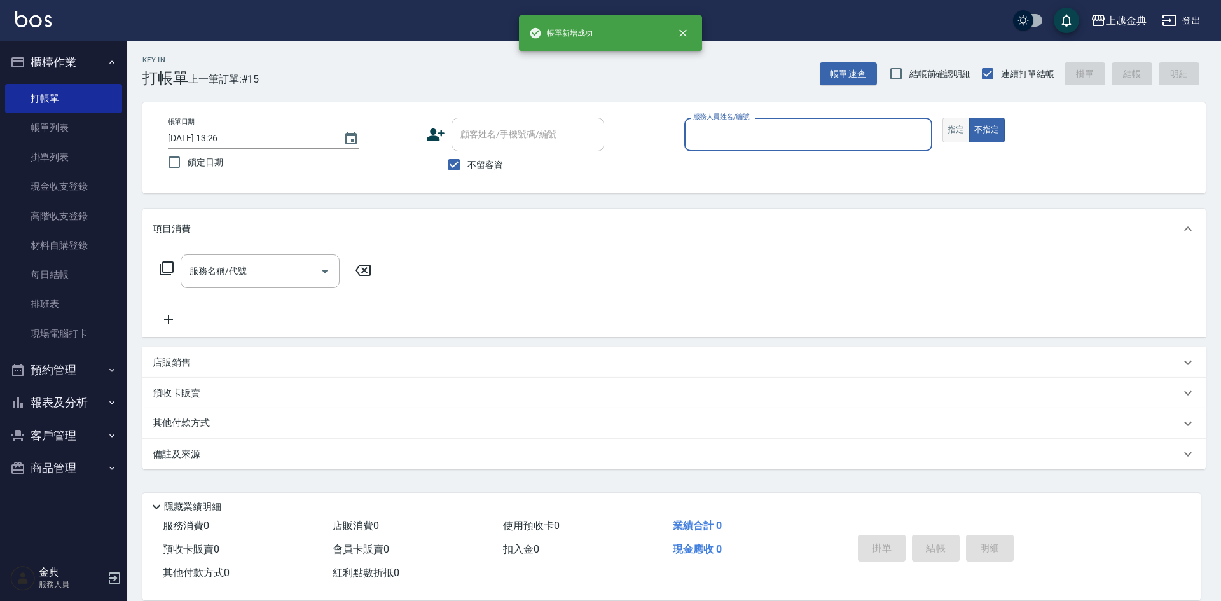
click at [951, 128] on button "指定" at bounding box center [955, 130] width 27 height 25
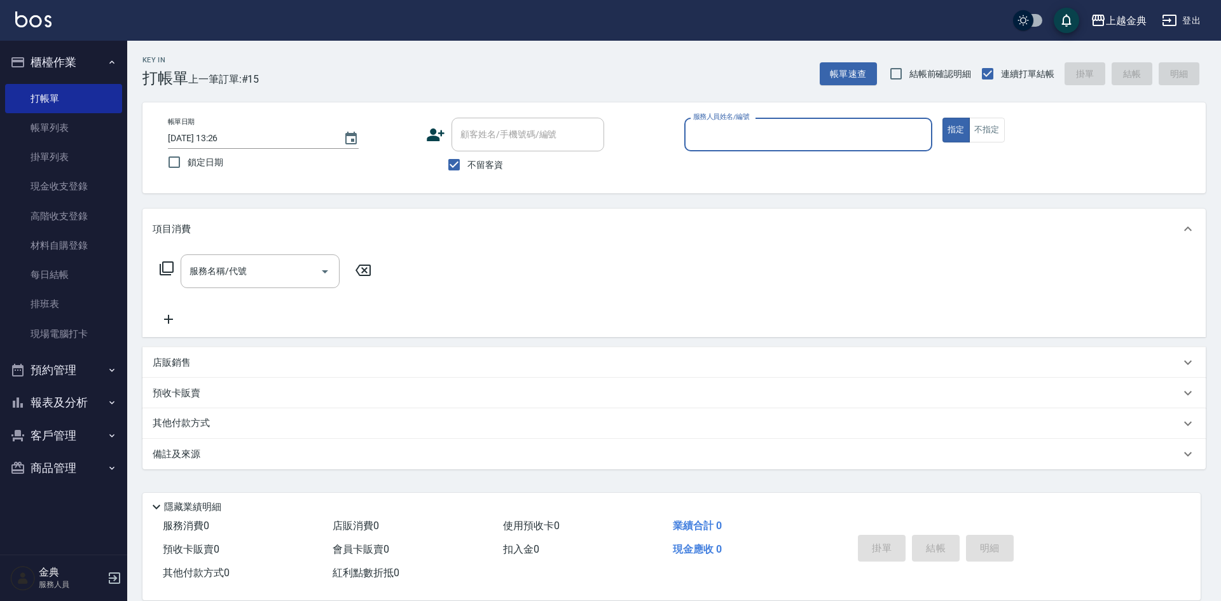
click at [856, 129] on input "服務人員姓名/編號" at bounding box center [808, 134] width 237 height 22
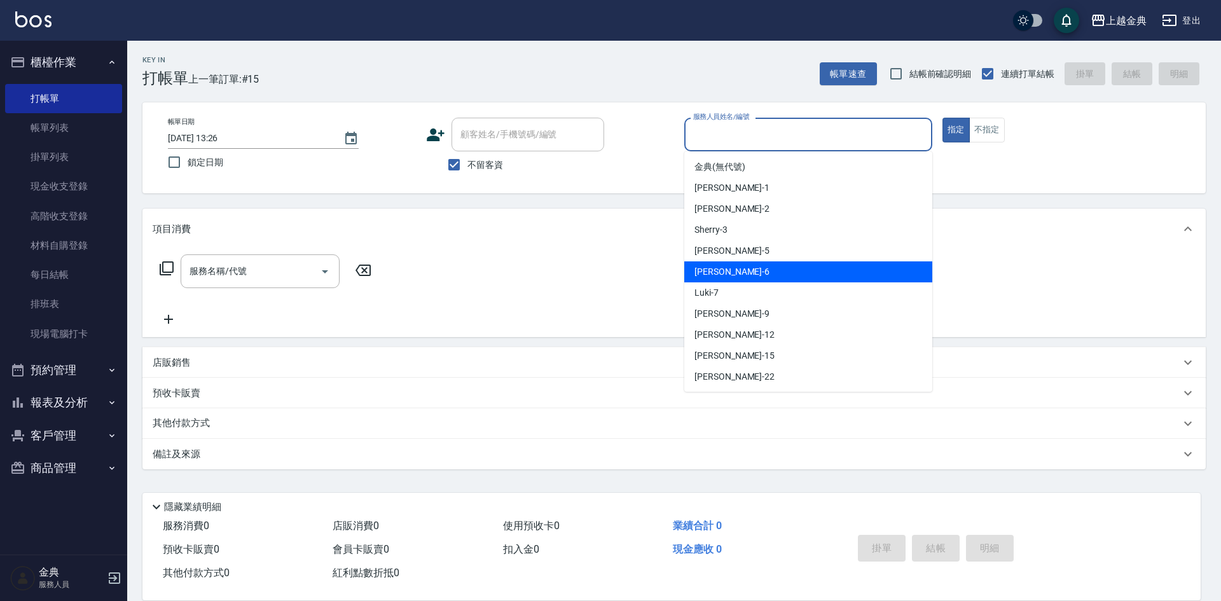
click at [777, 265] on div "[PERSON_NAME] -6" at bounding box center [808, 271] width 248 height 21
type input "[PERSON_NAME]-6"
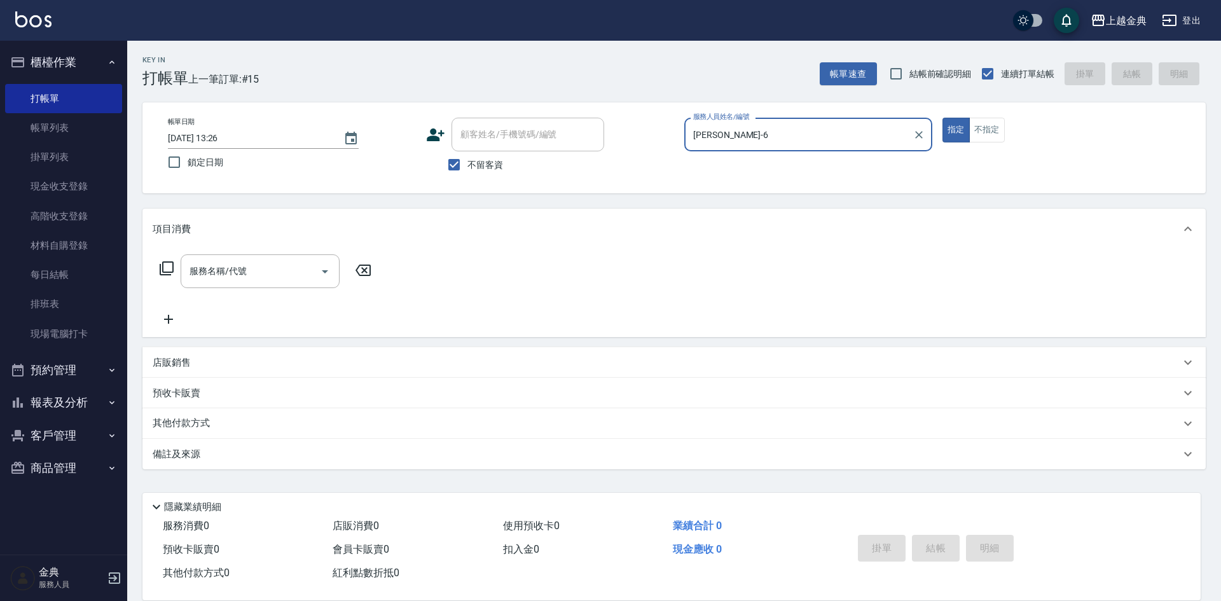
click at [166, 266] on icon at bounding box center [166, 268] width 15 height 15
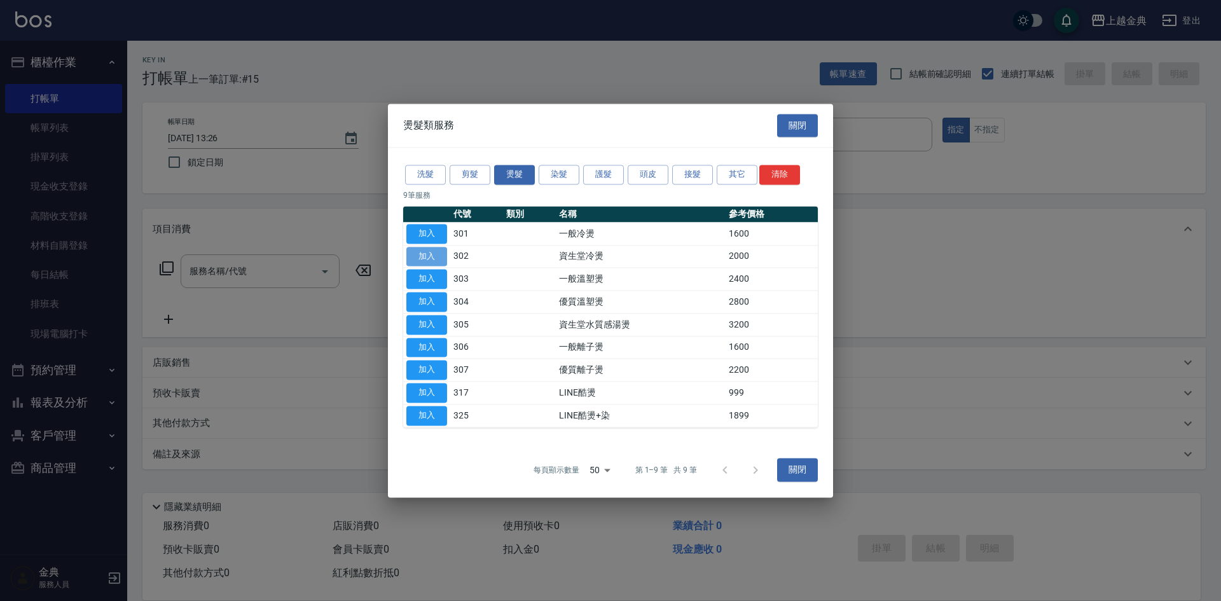
click at [436, 254] on button "加入" at bounding box center [426, 257] width 41 height 20
type input "資生堂冷燙(302)"
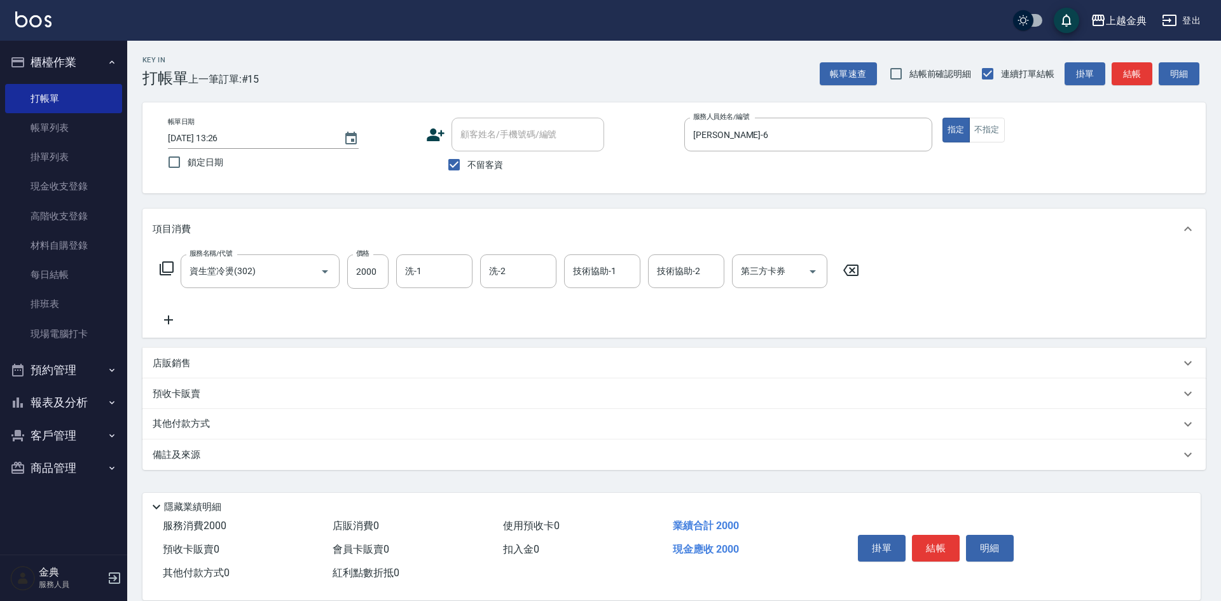
click at [161, 267] on icon at bounding box center [166, 268] width 15 height 15
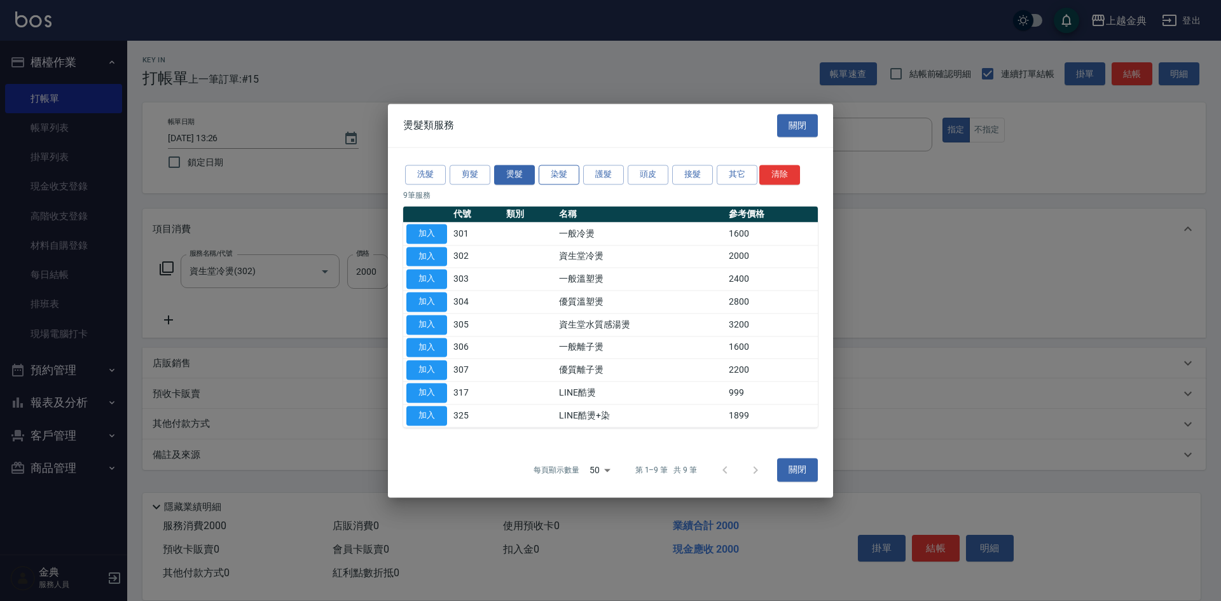
click at [558, 181] on button "染髮" at bounding box center [559, 175] width 41 height 20
click at [421, 259] on button "加入" at bounding box center [426, 257] width 41 height 20
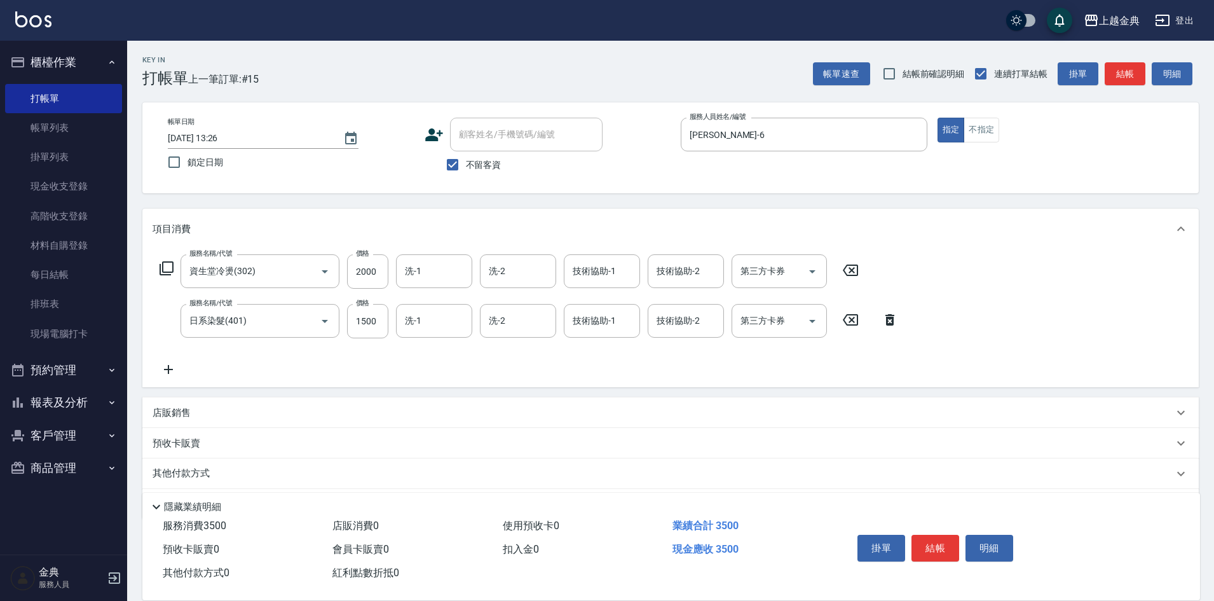
click at [891, 316] on icon at bounding box center [890, 319] width 9 height 11
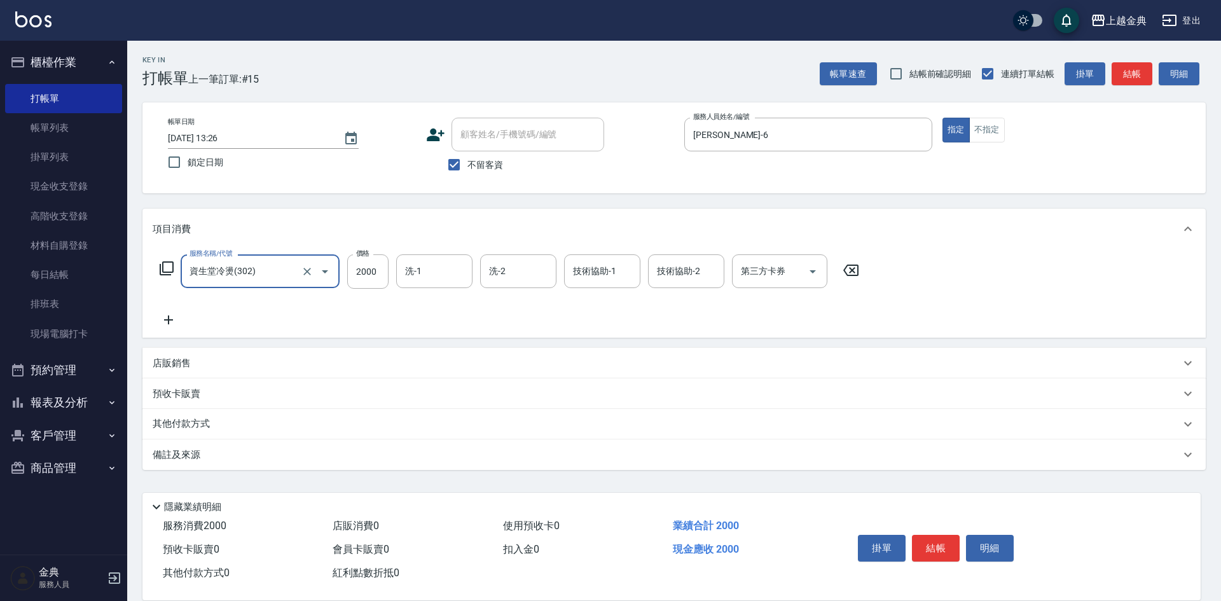
click at [845, 271] on icon at bounding box center [850, 269] width 15 height 11
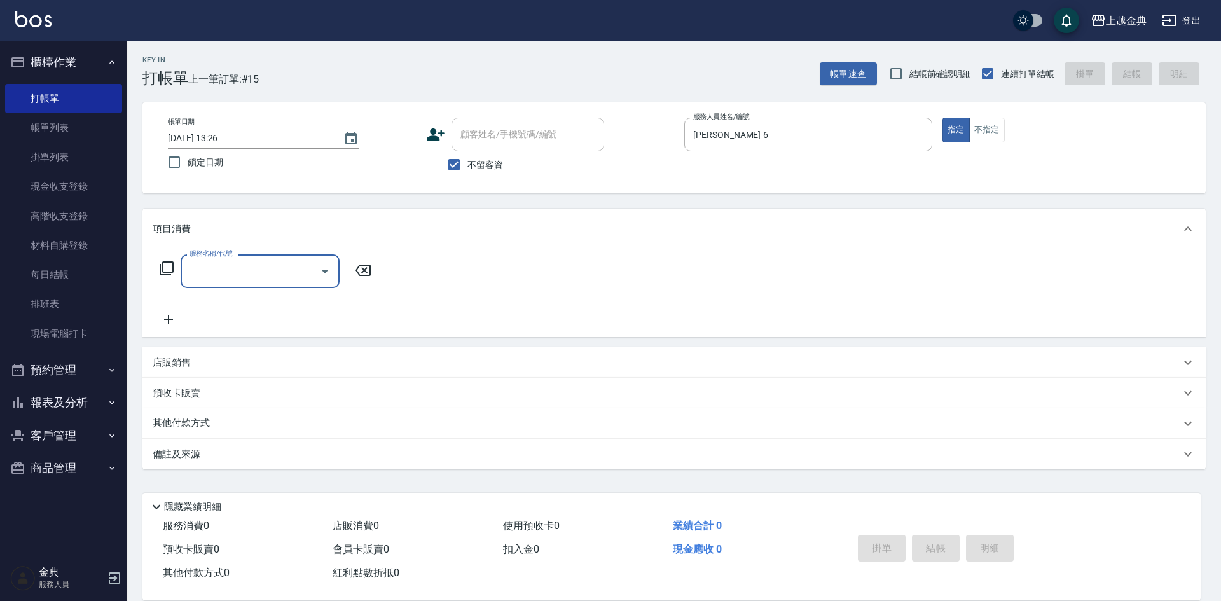
click at [160, 266] on icon at bounding box center [167, 268] width 14 height 14
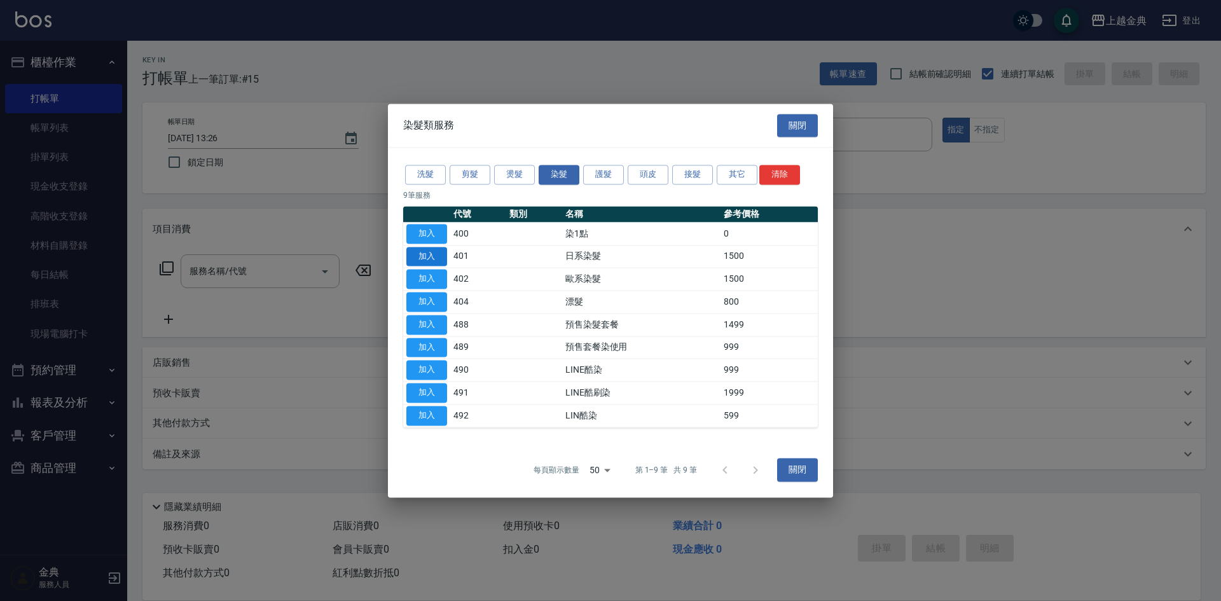
click at [425, 256] on button "加入" at bounding box center [426, 257] width 41 height 20
type input "日系染髮(401)"
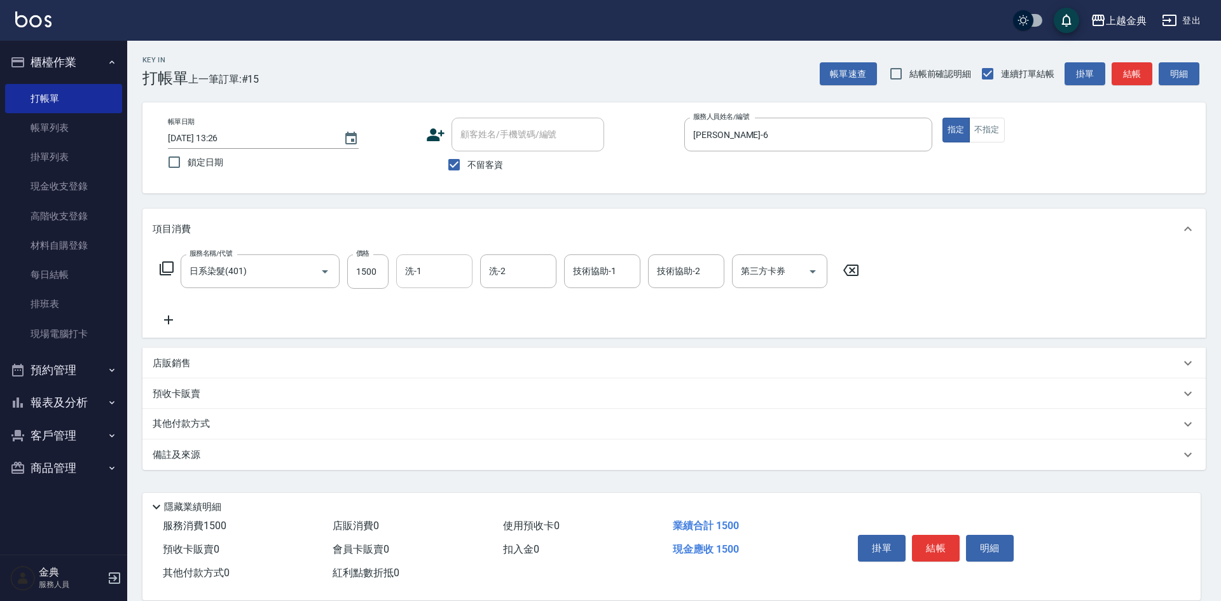
click at [449, 274] on input "洗-1" at bounding box center [434, 271] width 65 height 22
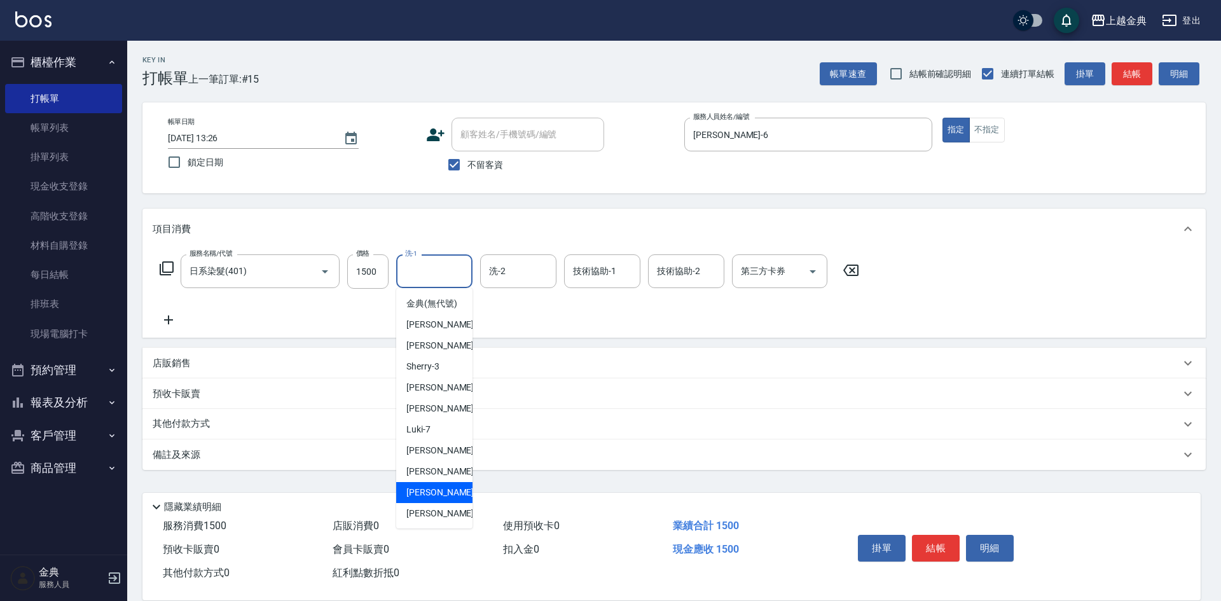
click at [444, 503] on div "[PERSON_NAME] -15" at bounding box center [434, 492] width 76 height 21
type input "[PERSON_NAME]-15"
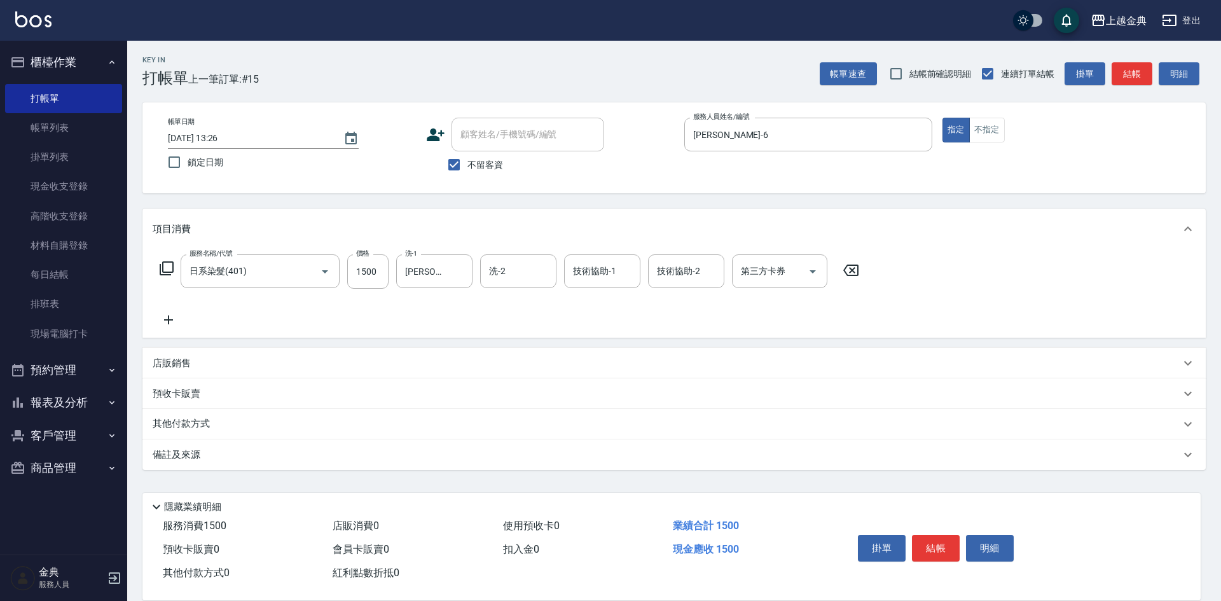
click at [167, 267] on icon at bounding box center [166, 268] width 15 height 15
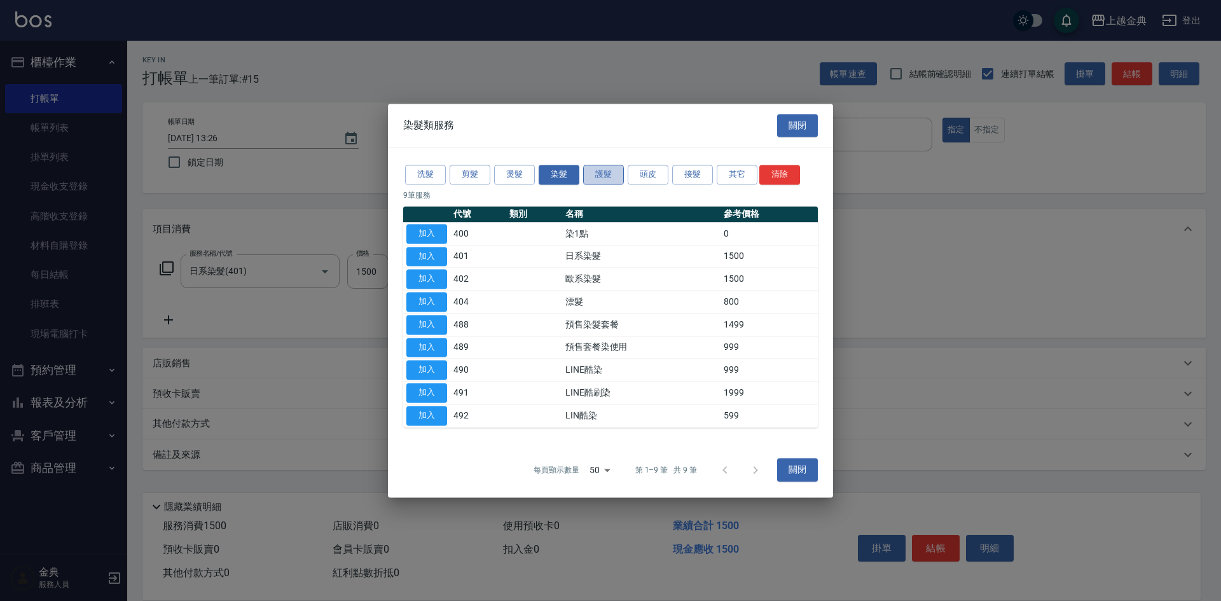
click at [606, 171] on button "護髮" at bounding box center [603, 175] width 41 height 20
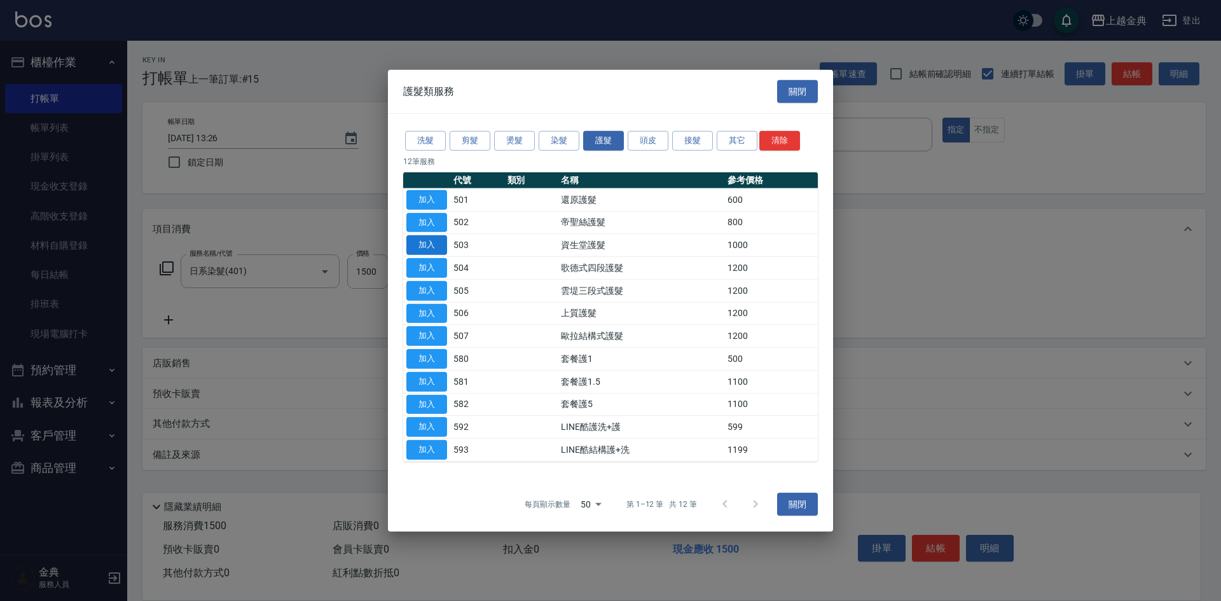
click at [436, 244] on button "加入" at bounding box center [426, 245] width 41 height 20
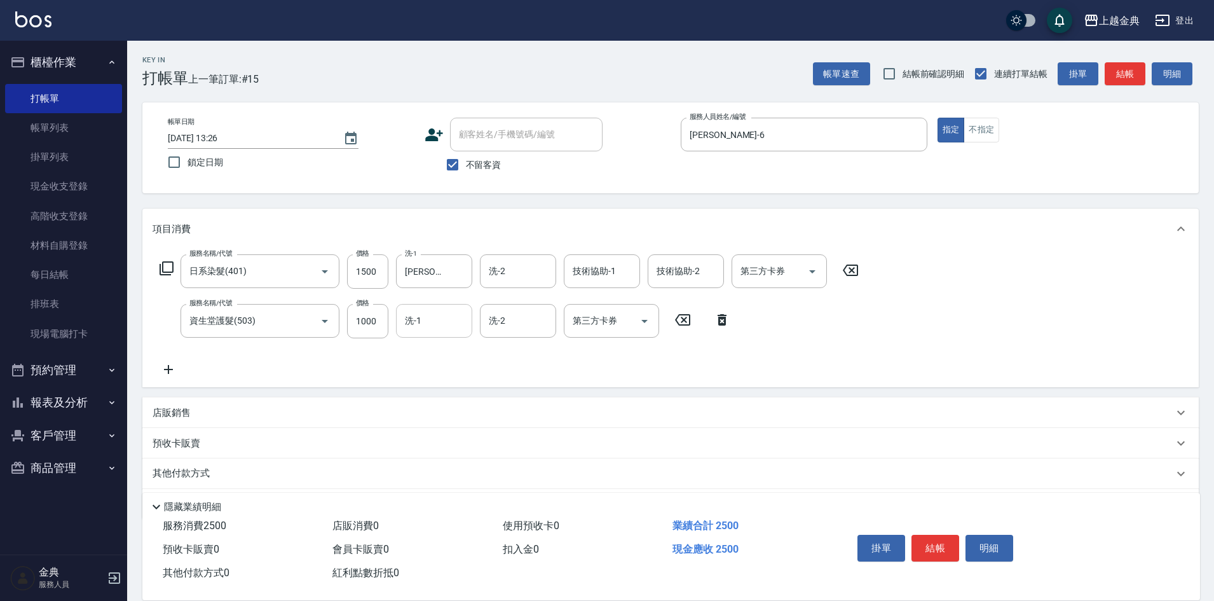
click at [439, 317] on input "洗-1" at bounding box center [434, 321] width 65 height 22
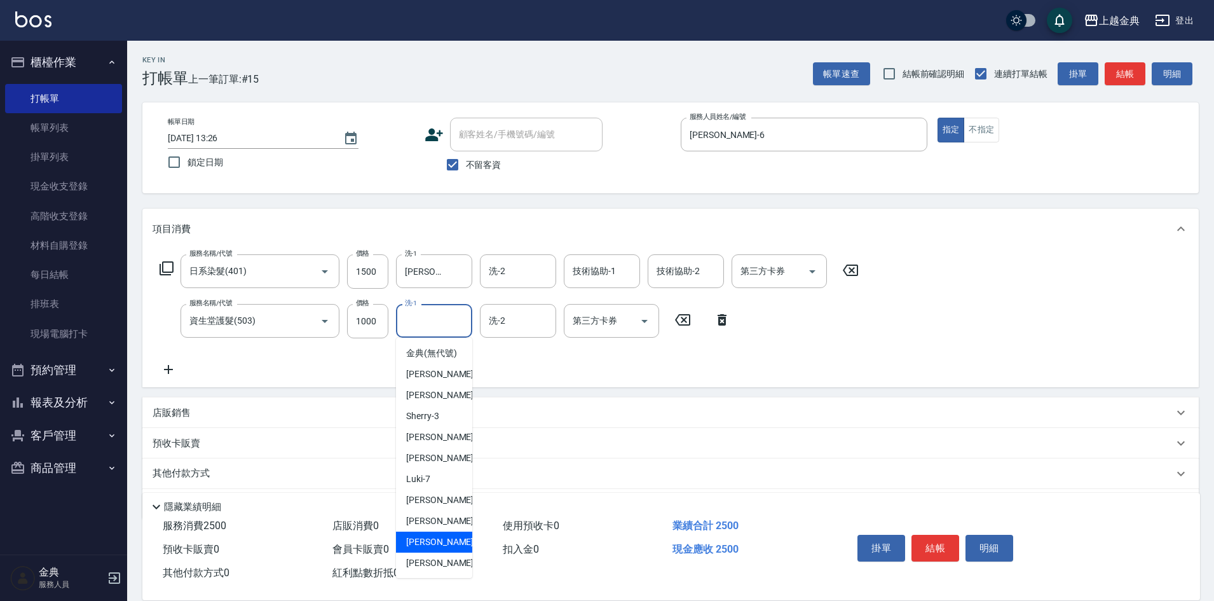
click at [443, 549] on span "[PERSON_NAME] -15" at bounding box center [446, 541] width 80 height 13
type input "[PERSON_NAME]-15"
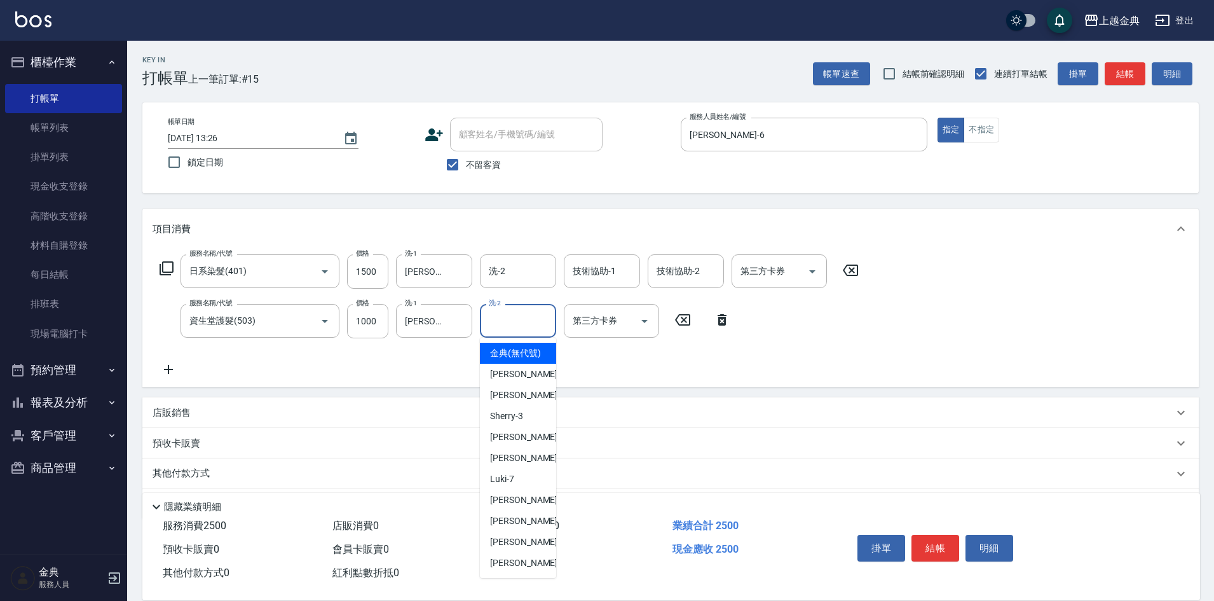
click at [525, 320] on input "洗-2" at bounding box center [518, 321] width 65 height 22
click at [530, 463] on div "[PERSON_NAME] -6" at bounding box center [518, 458] width 76 height 21
type input "[PERSON_NAME]-6"
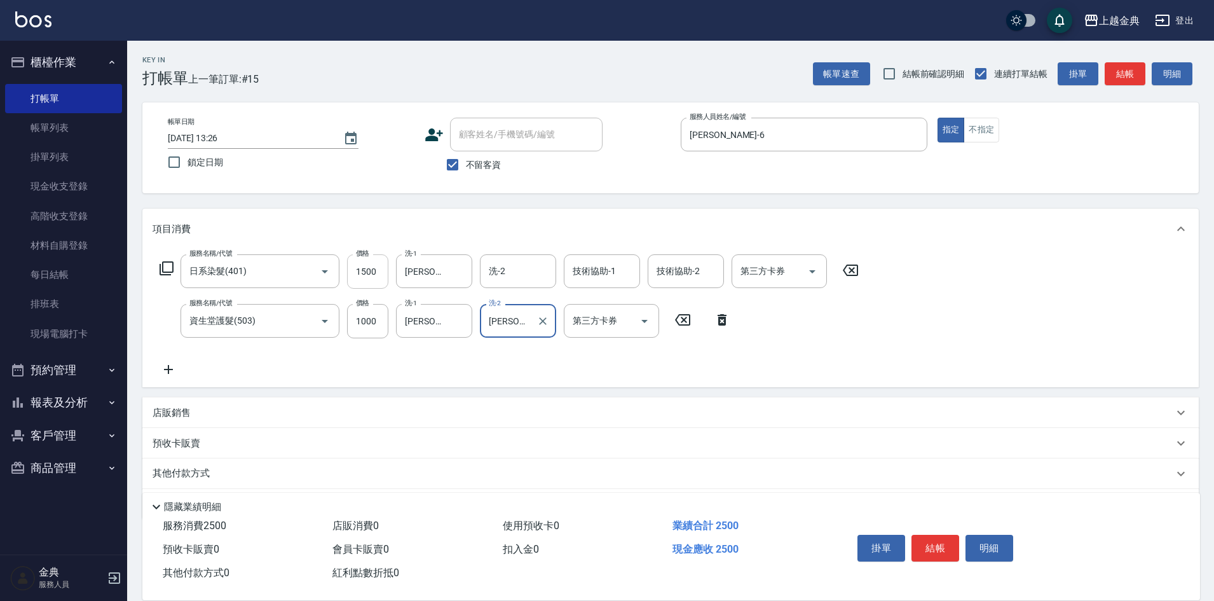
click at [376, 268] on input "1500" at bounding box center [367, 271] width 41 height 34
click at [363, 310] on input "0" at bounding box center [367, 321] width 41 height 34
click at [355, 317] on input "0" at bounding box center [367, 321] width 41 height 34
type input "1000"
click at [378, 264] on input "1500" at bounding box center [367, 271] width 41 height 34
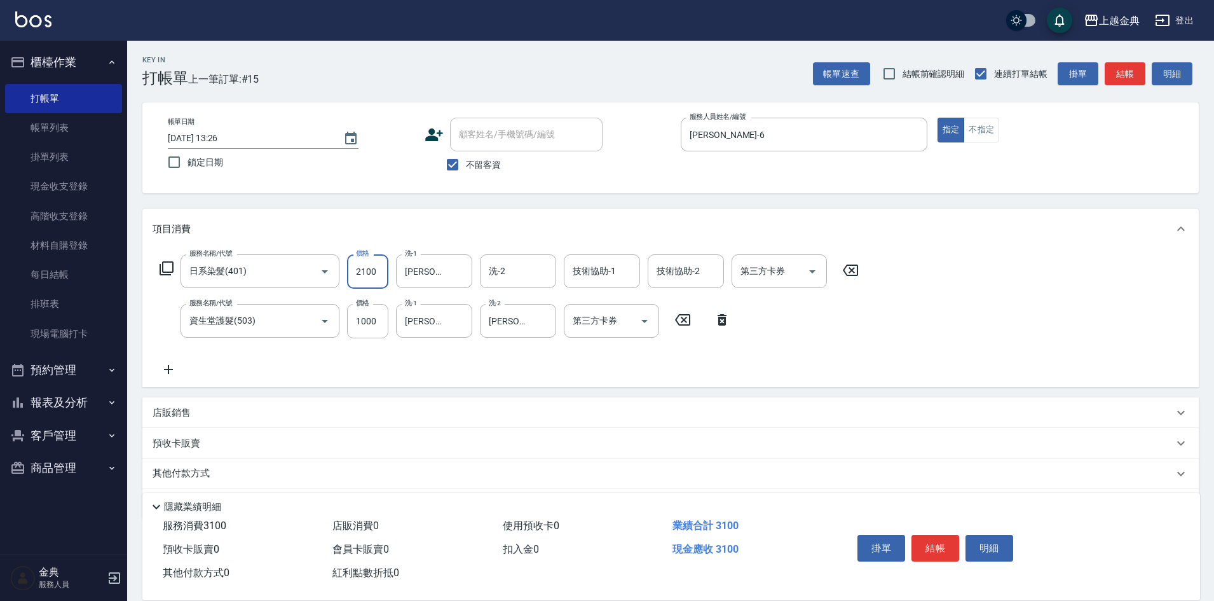
type input "2100"
click at [233, 467] on div "其他付款方式" at bounding box center [663, 474] width 1021 height 14
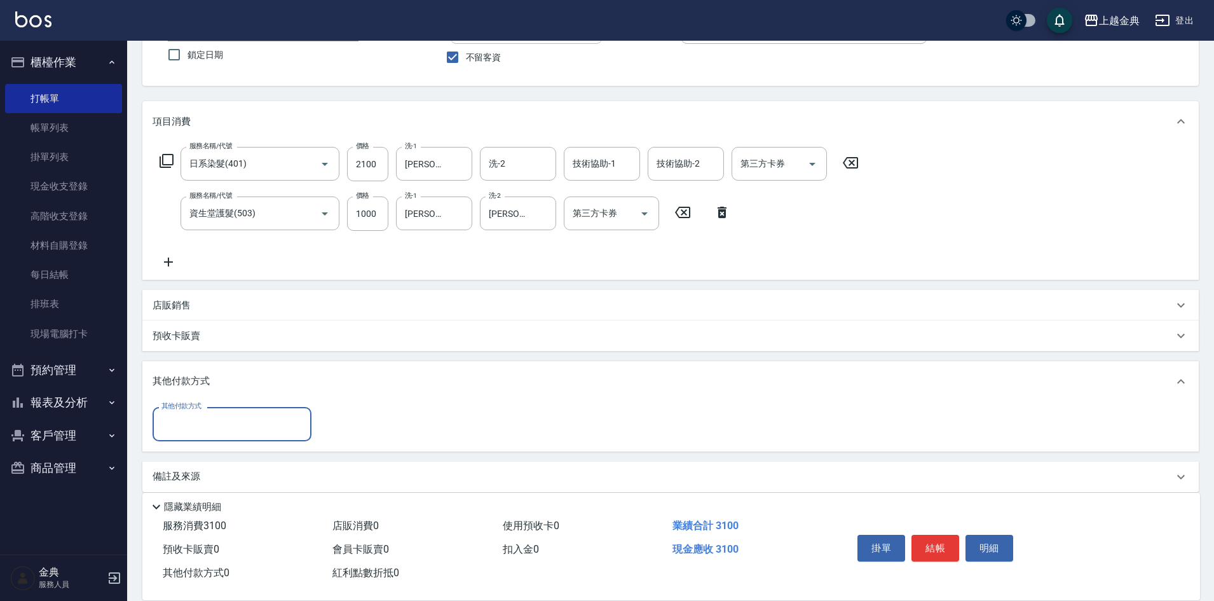
scroll to position [121, 0]
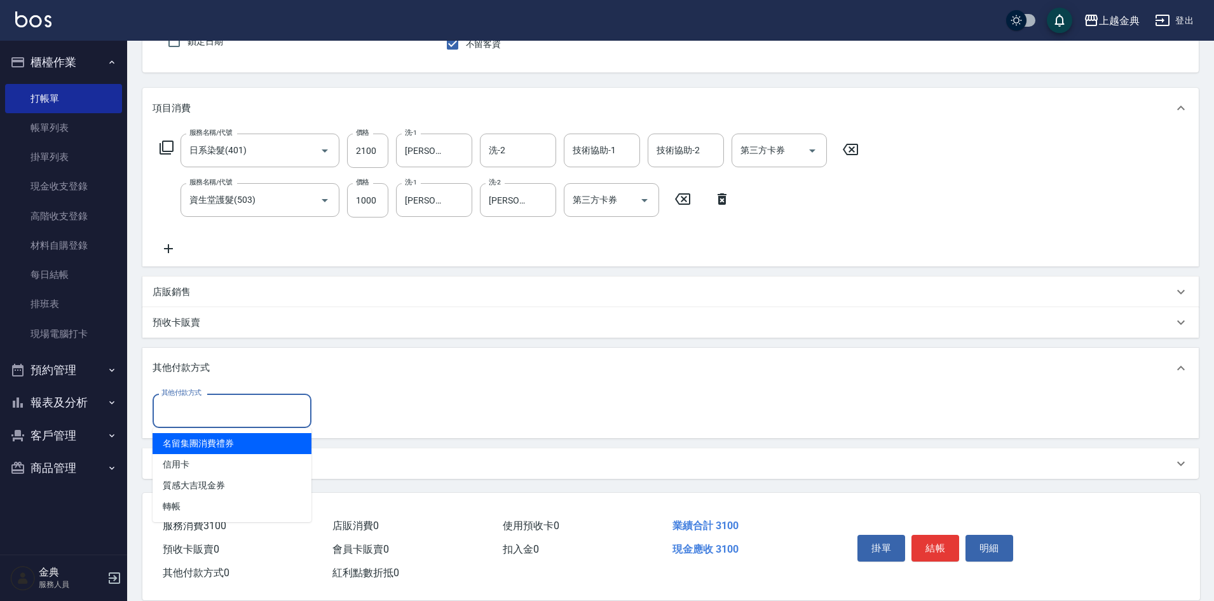
click at [229, 420] on input "其他付款方式" at bounding box center [232, 410] width 148 height 22
click at [219, 466] on span "信用卡" at bounding box center [232, 464] width 159 height 21
type input "信用卡"
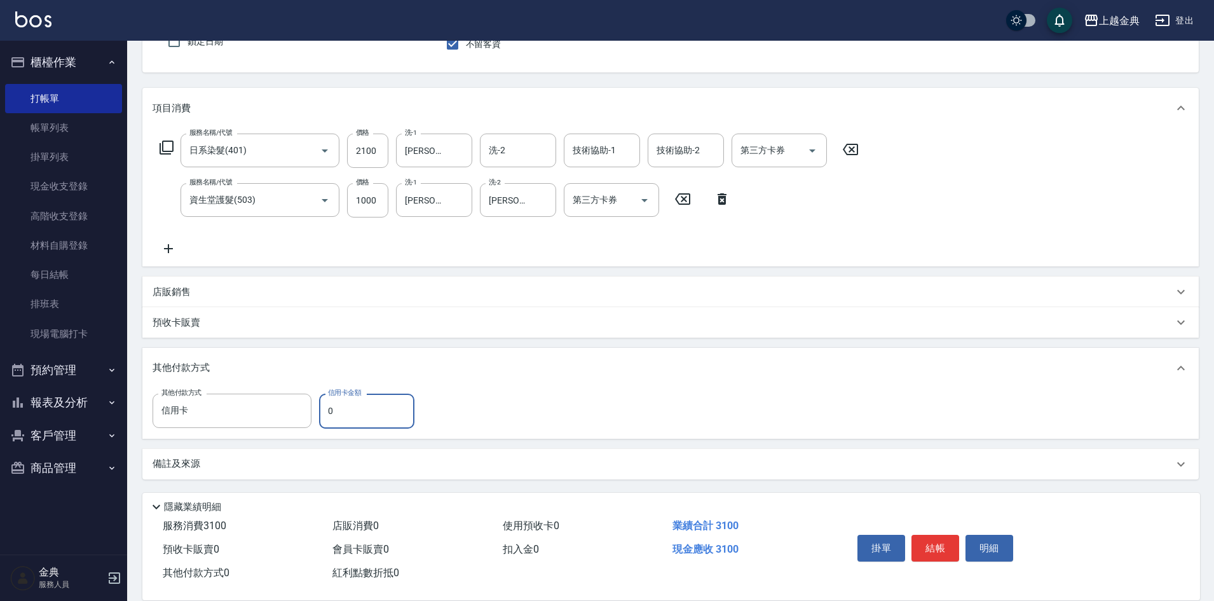
click at [322, 408] on input "0" at bounding box center [366, 411] width 95 height 34
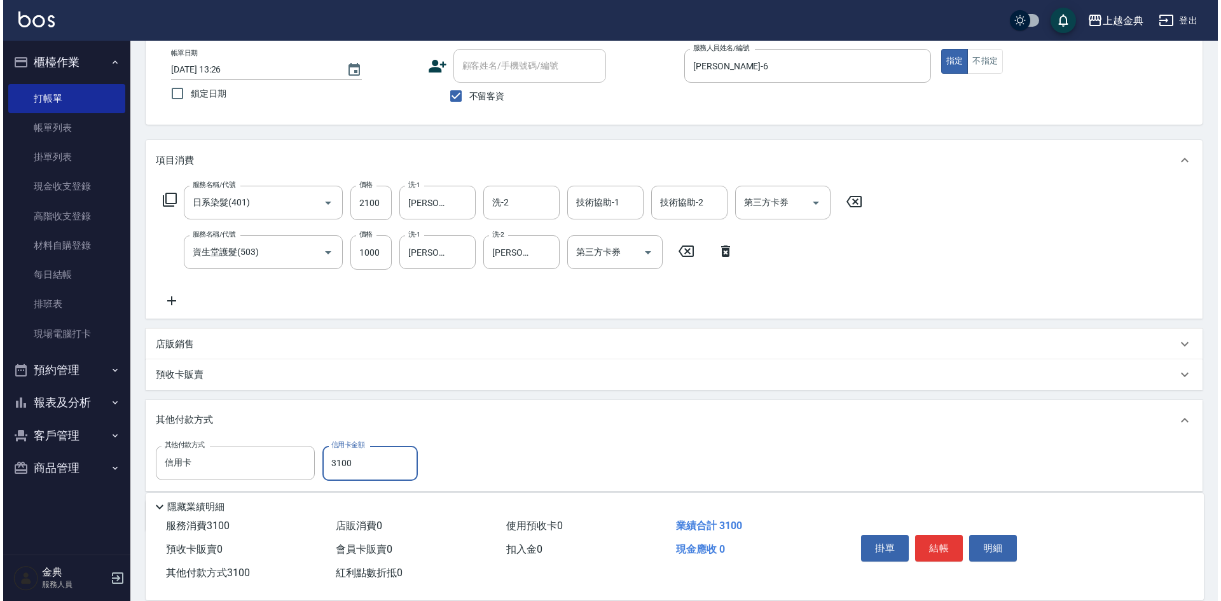
scroll to position [0, 0]
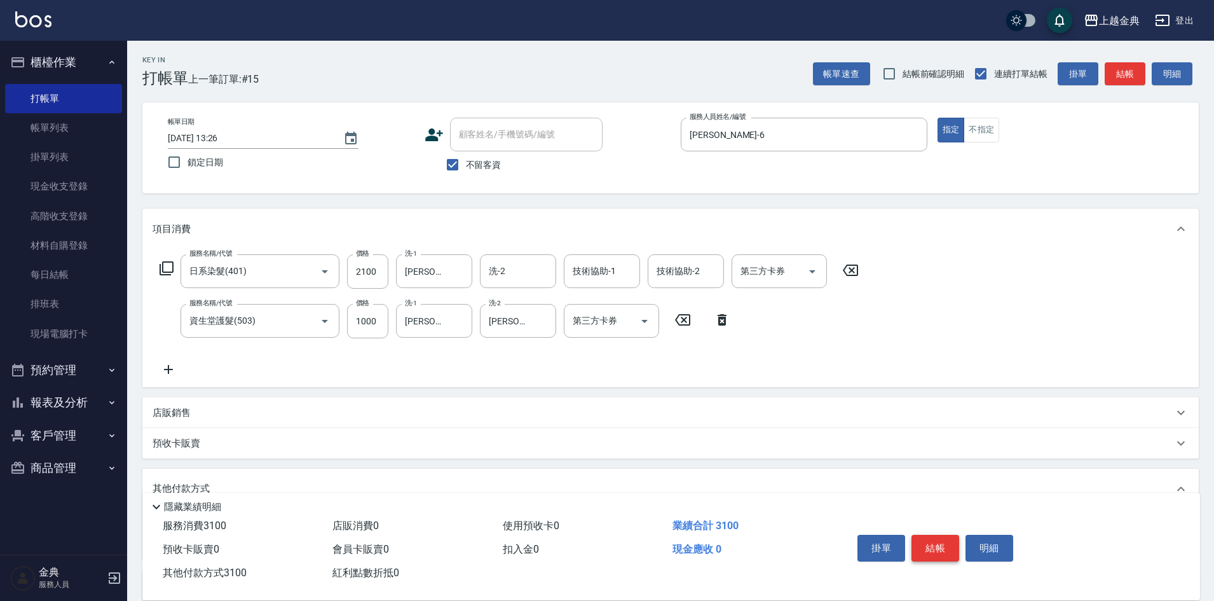
type input "3100"
click at [929, 538] on button "結帳" at bounding box center [936, 548] width 48 height 27
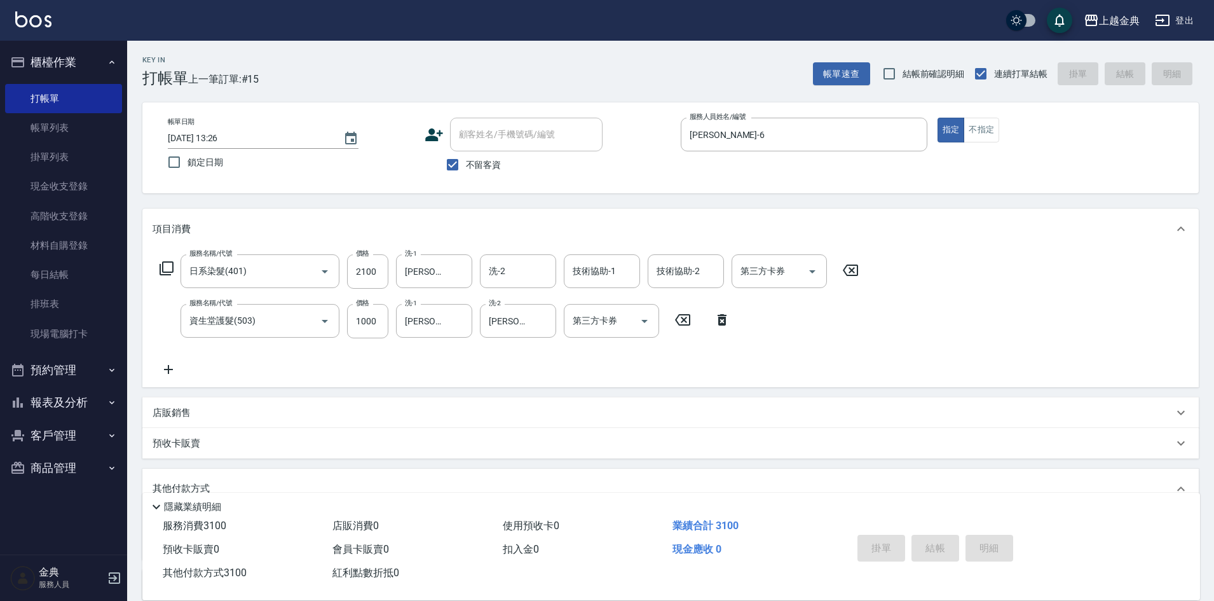
type input "[DATE] 13:27"
